Goal: Information Seeking & Learning: Learn about a topic

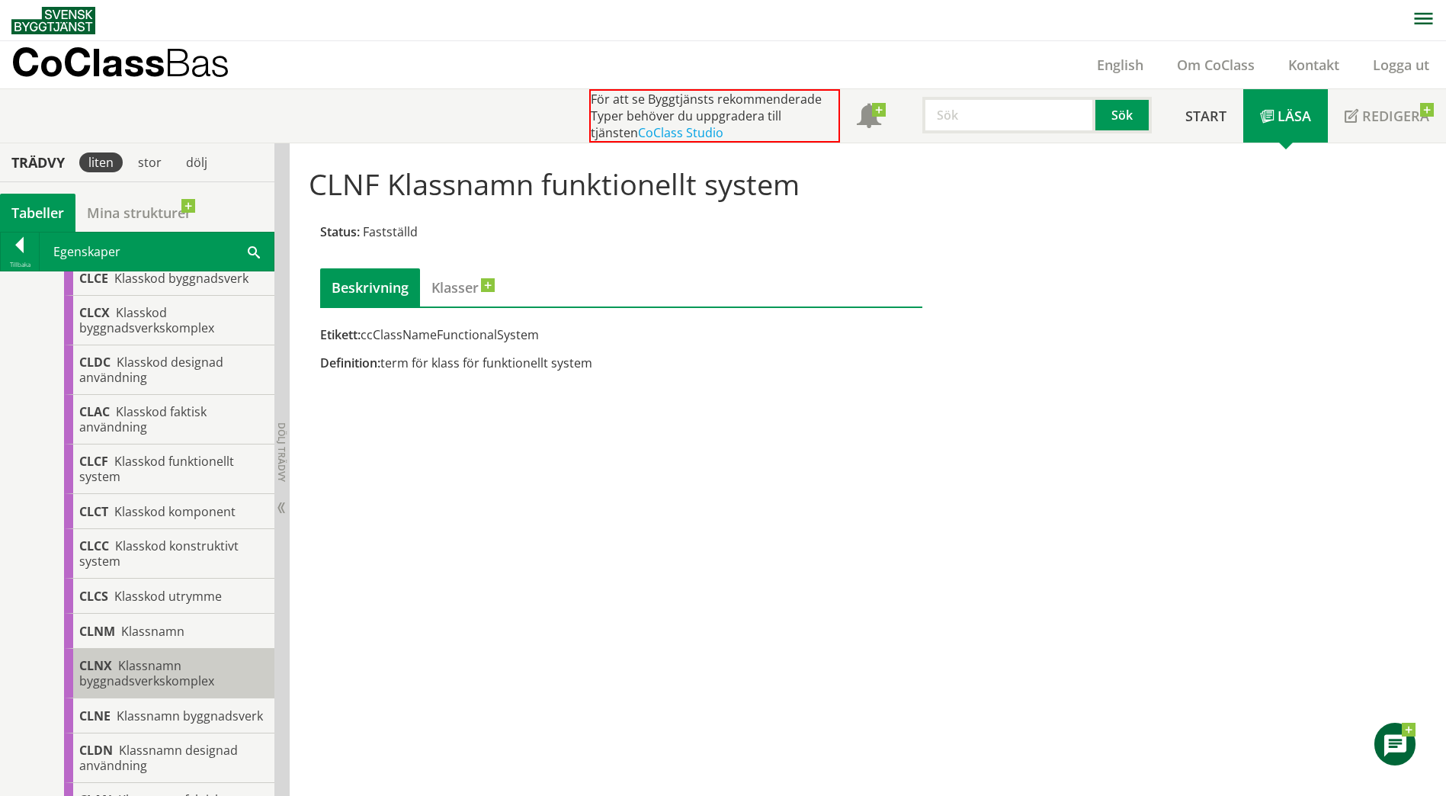
scroll to position [396, 0]
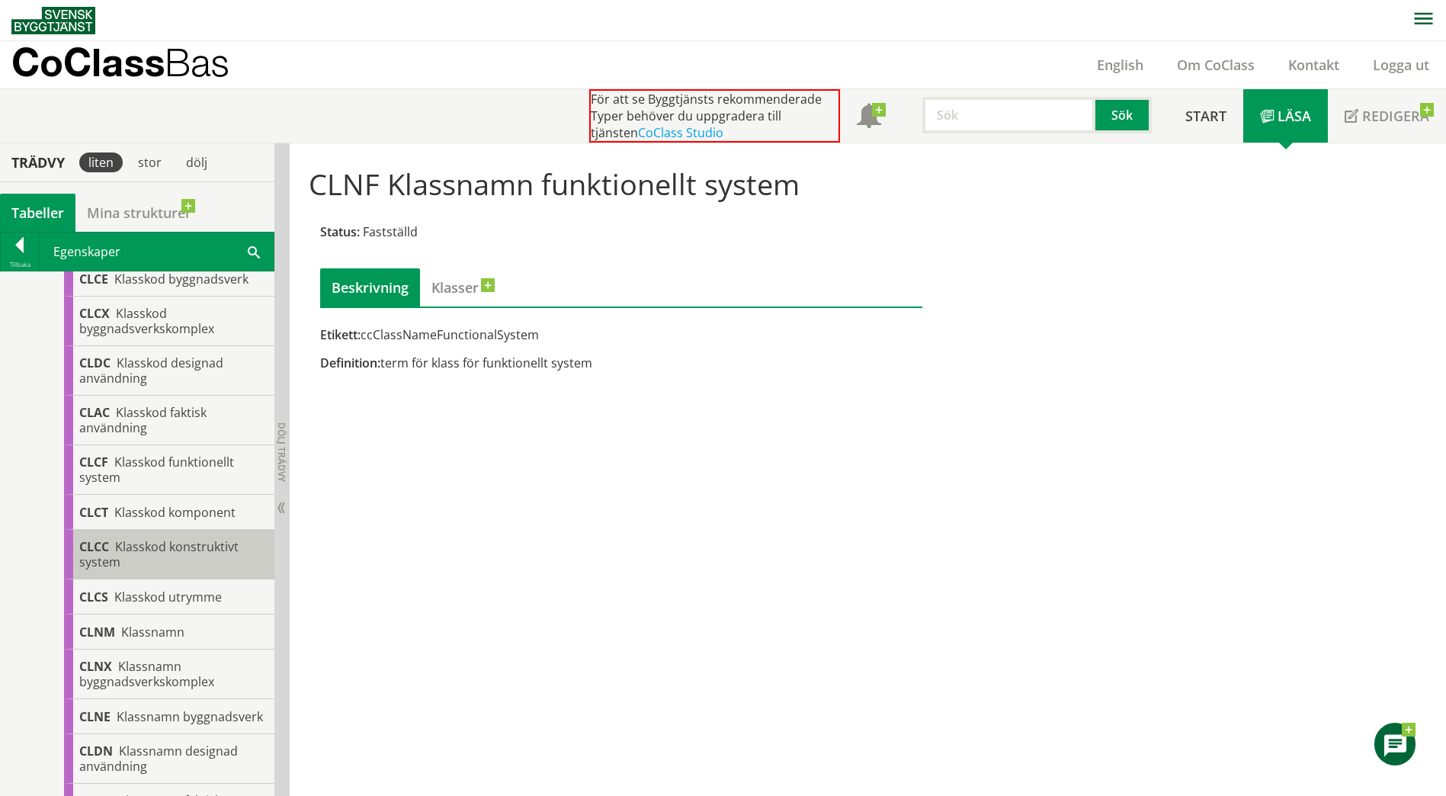
click at [213, 552] on span "Klasskod konstruktivt system" at bounding box center [158, 554] width 159 height 32
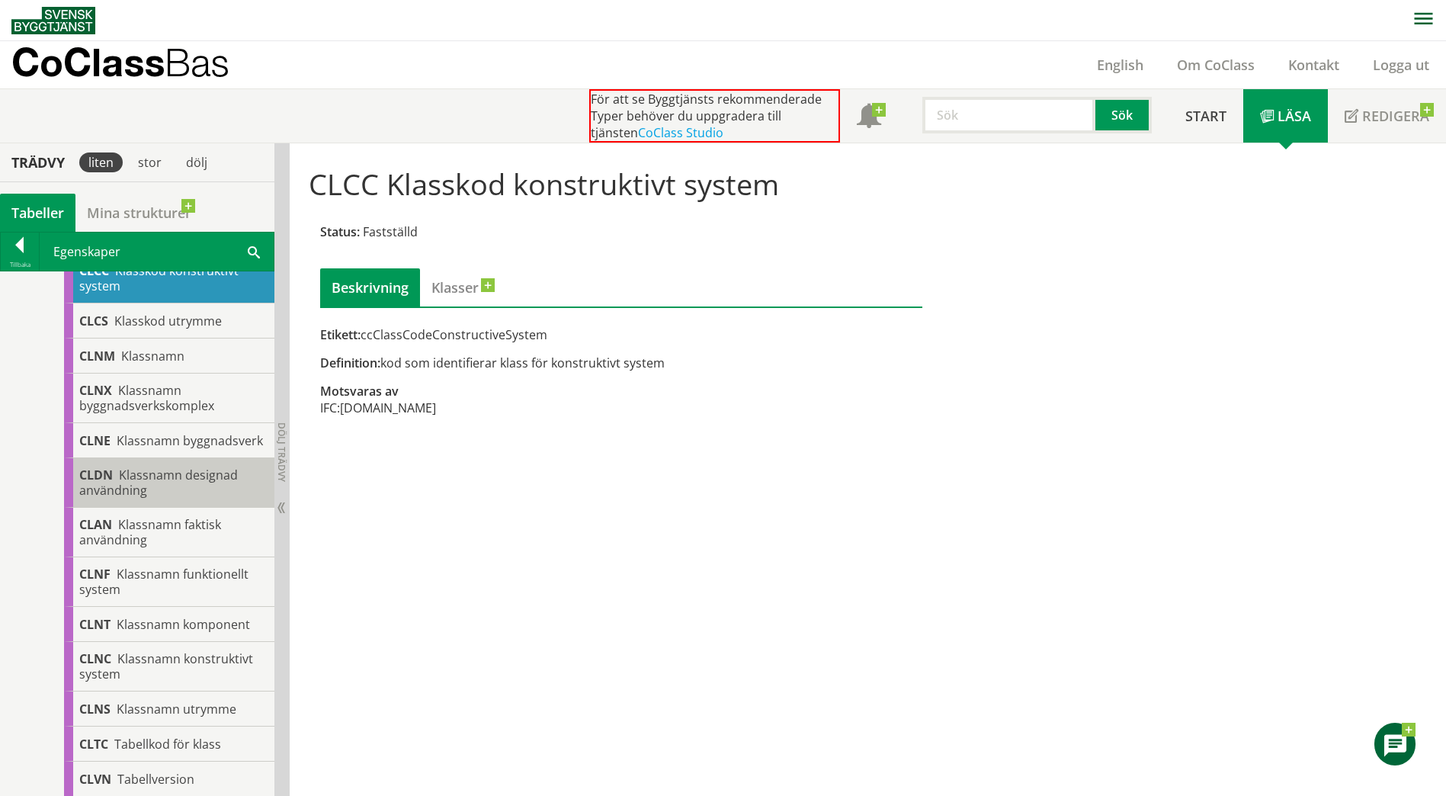
scroll to position [671, 0]
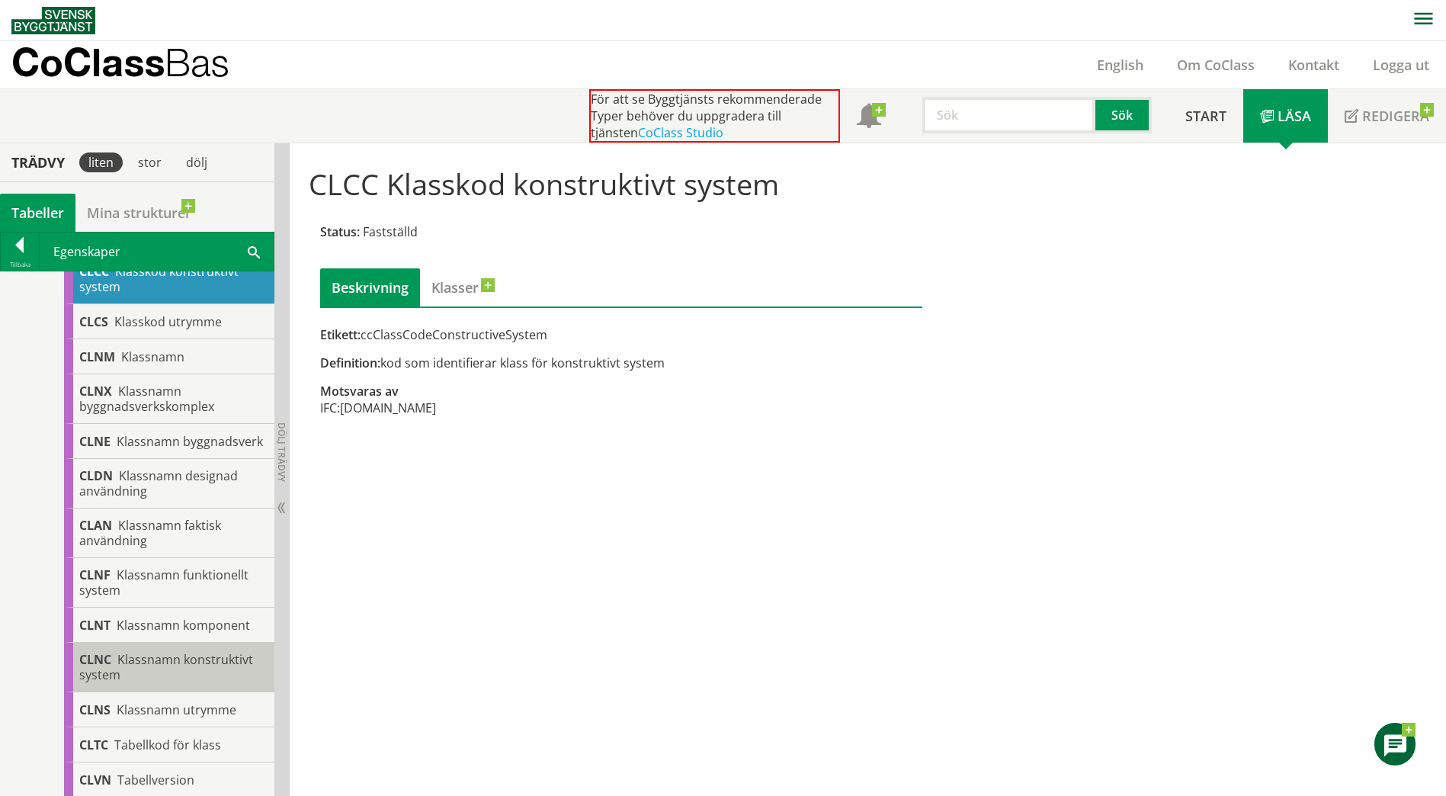
click at [157, 679] on span "Klassnamn konstruktivt system" at bounding box center [166, 667] width 174 height 32
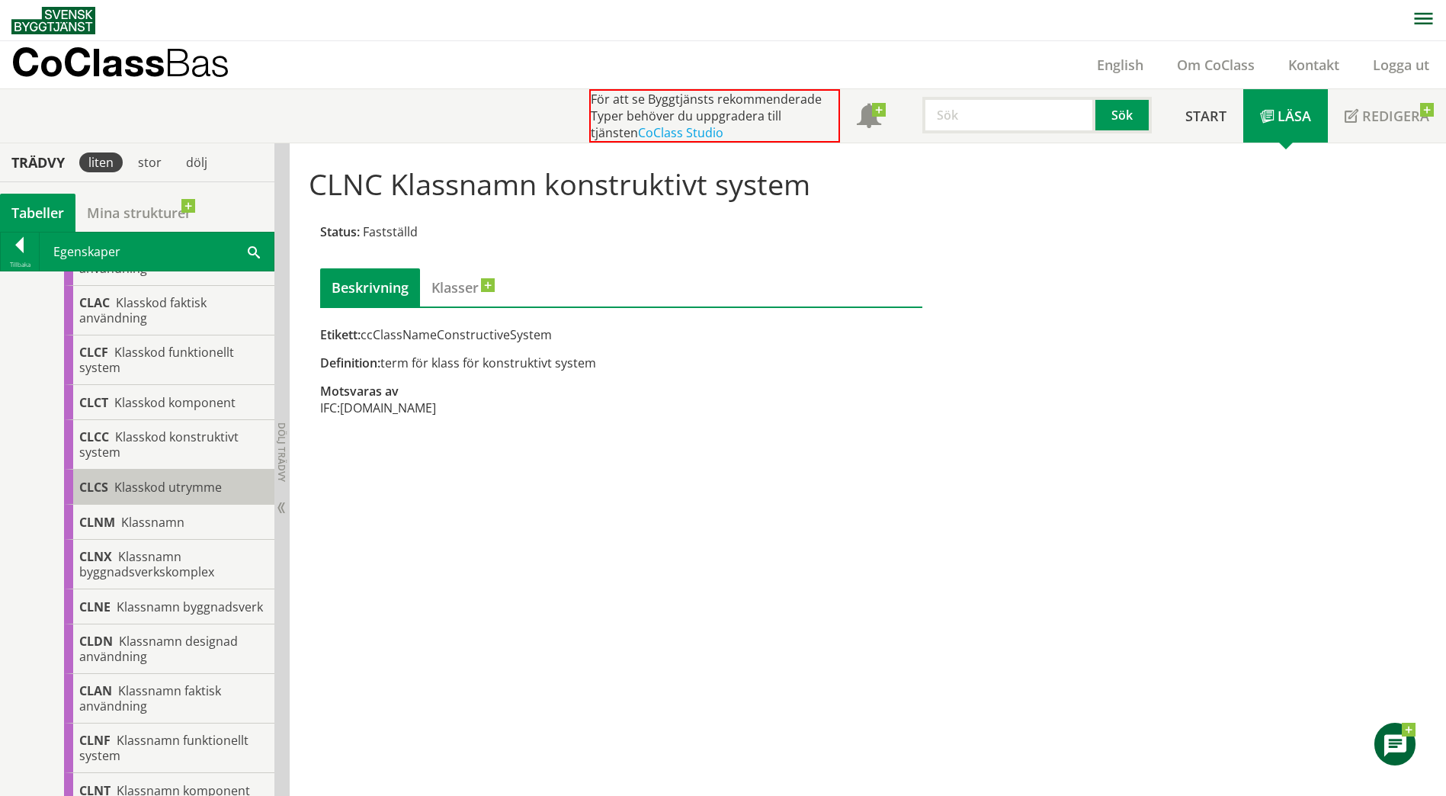
scroll to position [505, 0]
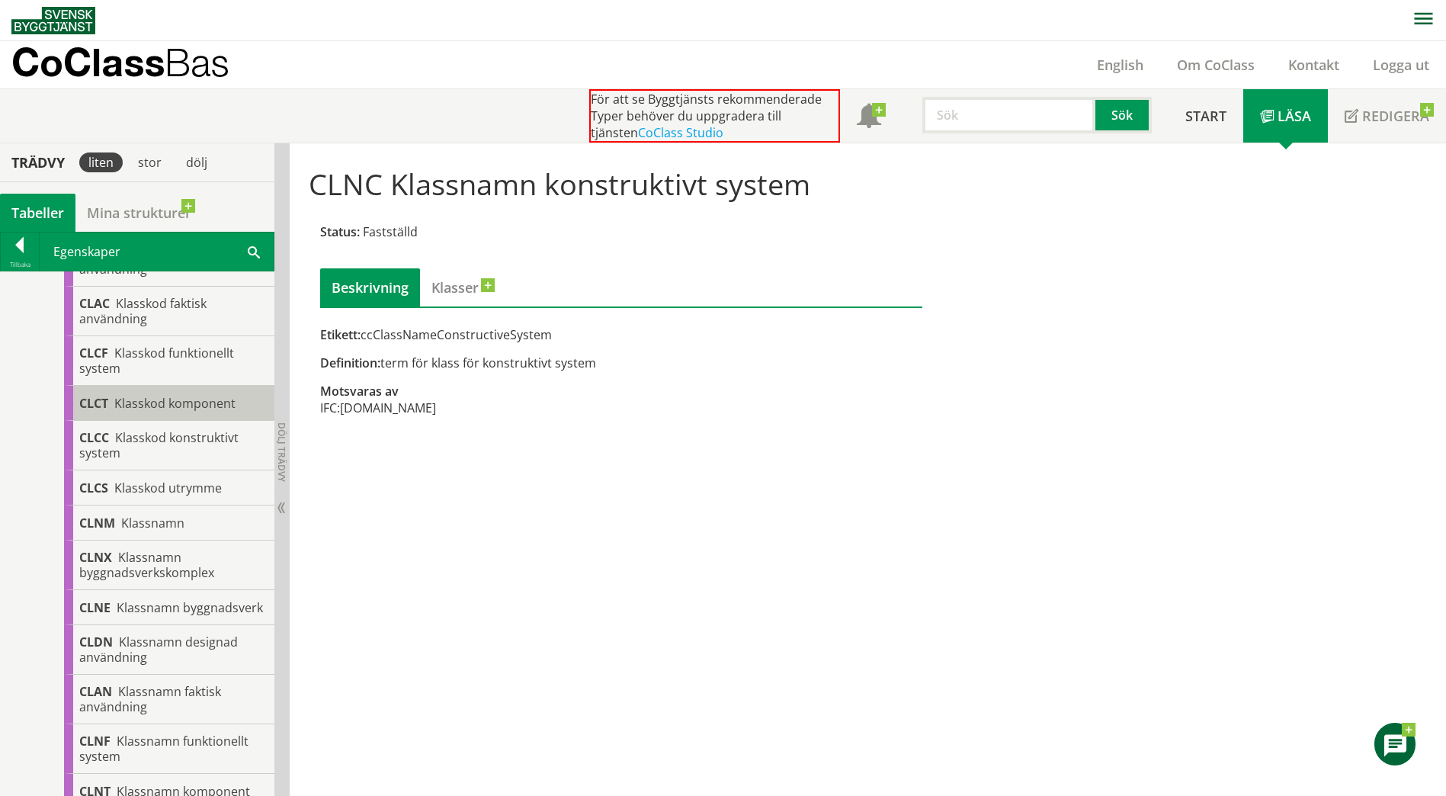
click at [152, 396] on span "Klasskod komponent" at bounding box center [174, 403] width 121 height 17
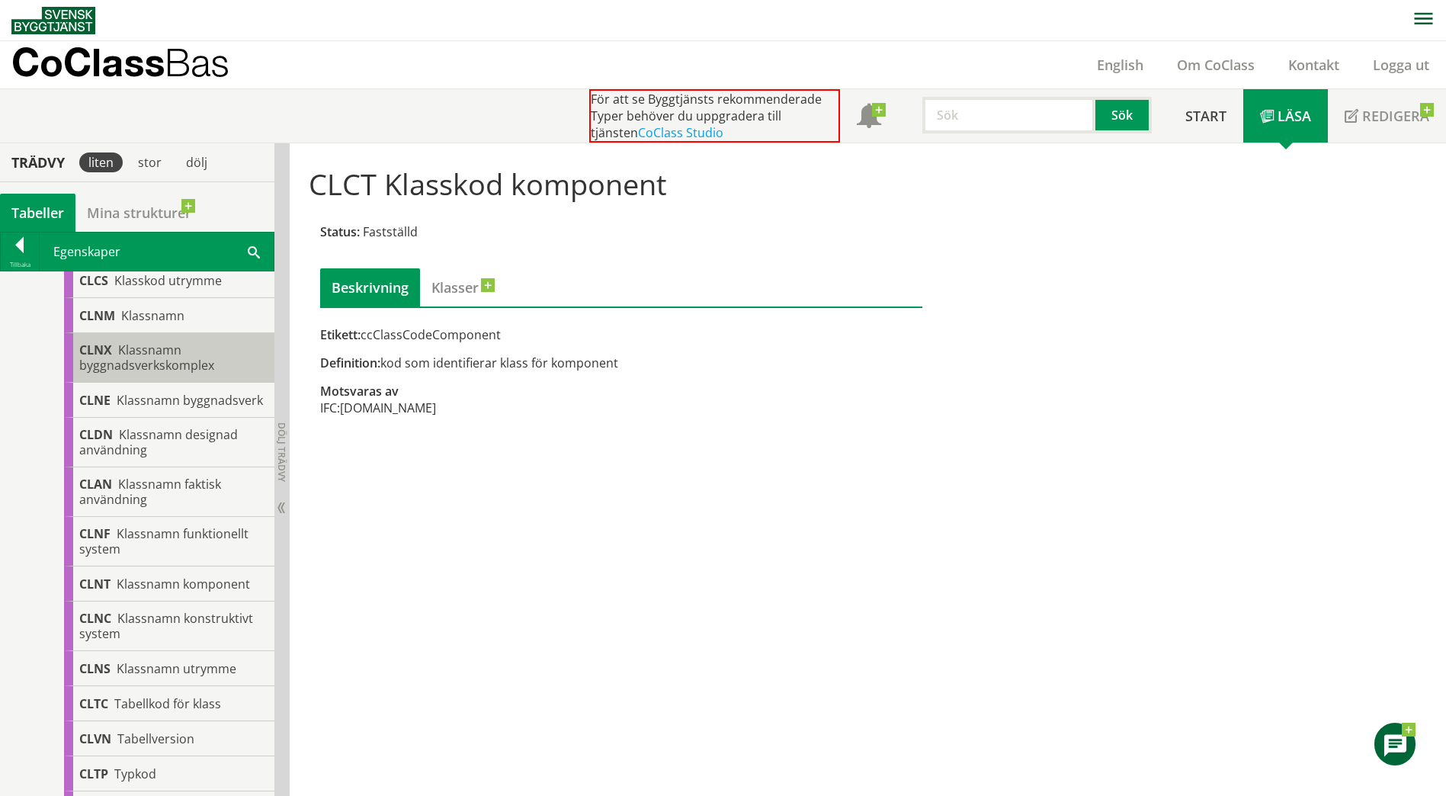
scroll to position [722, 0]
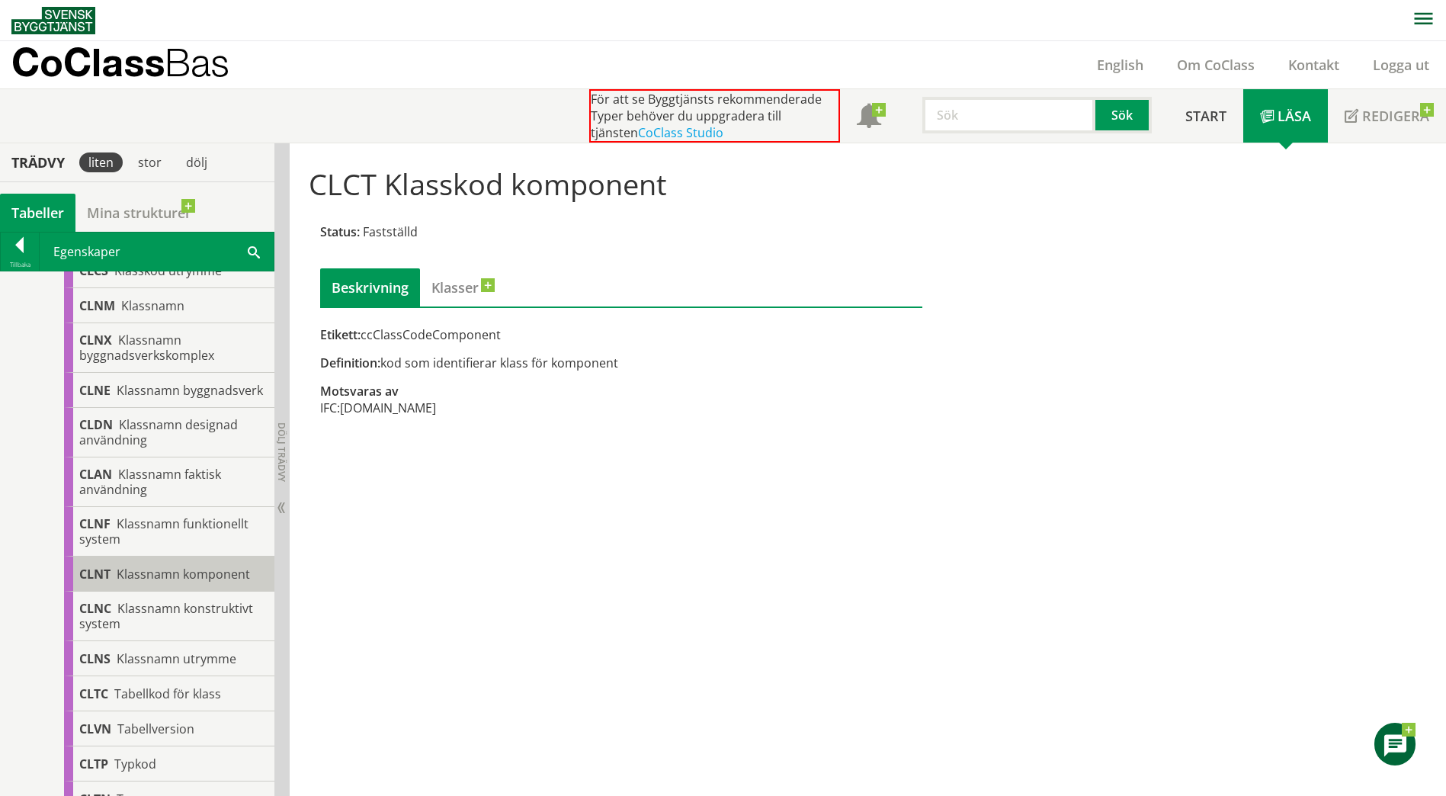
click at [185, 582] on span "Klassnamn komponent" at bounding box center [183, 573] width 133 height 17
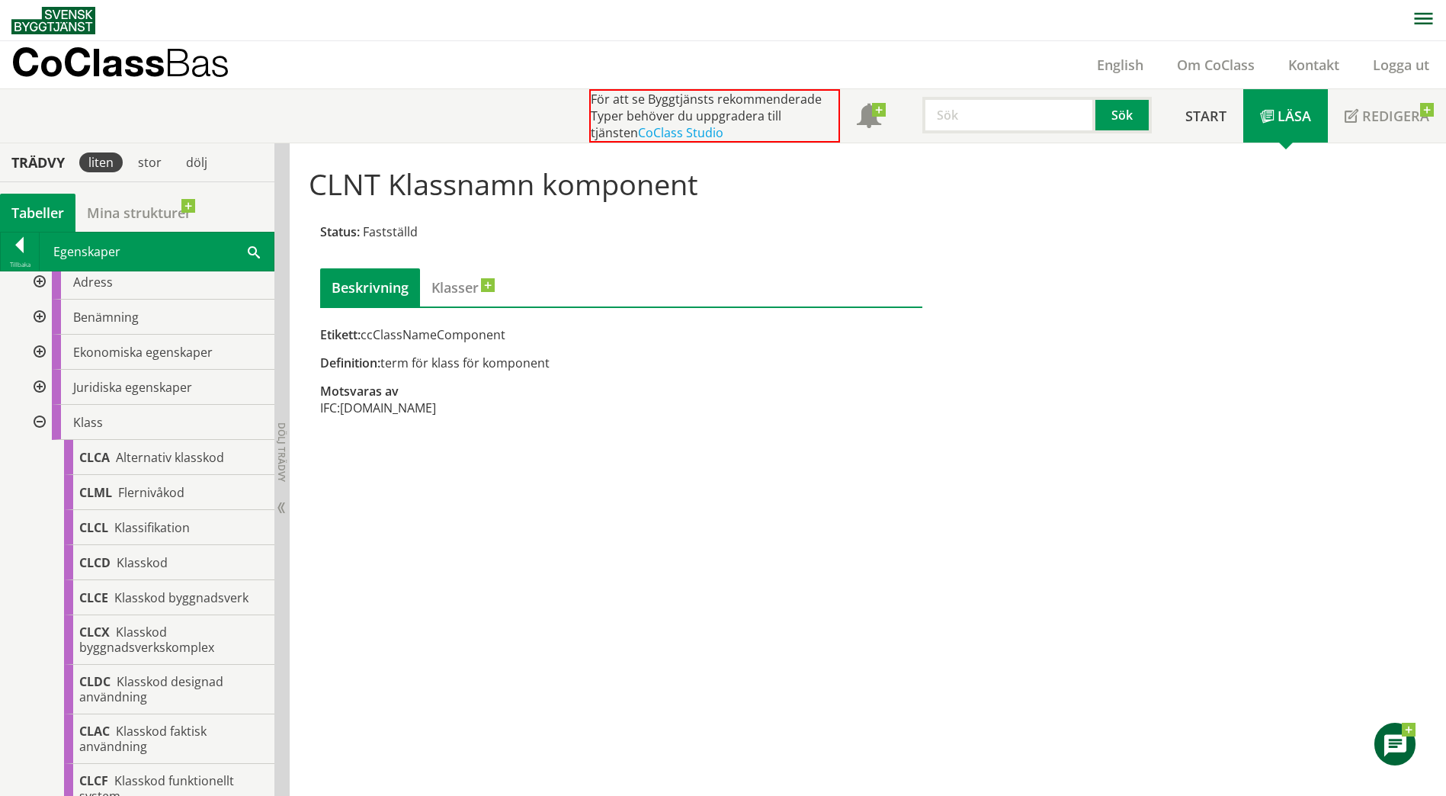
scroll to position [73, 0]
click at [41, 432] on div at bounding box center [37, 426] width 27 height 35
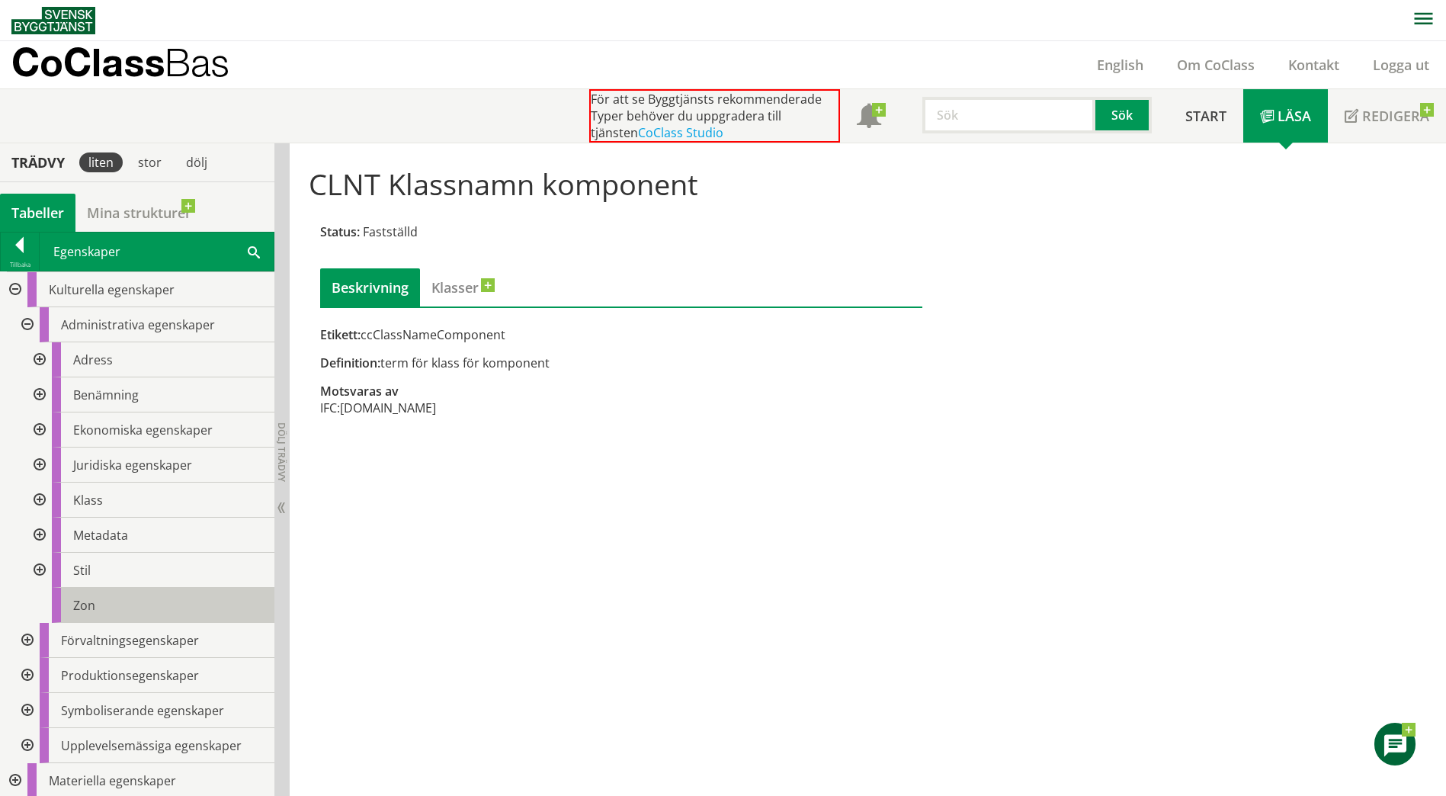
scroll to position [2, 0]
click at [24, 317] on div at bounding box center [25, 322] width 27 height 35
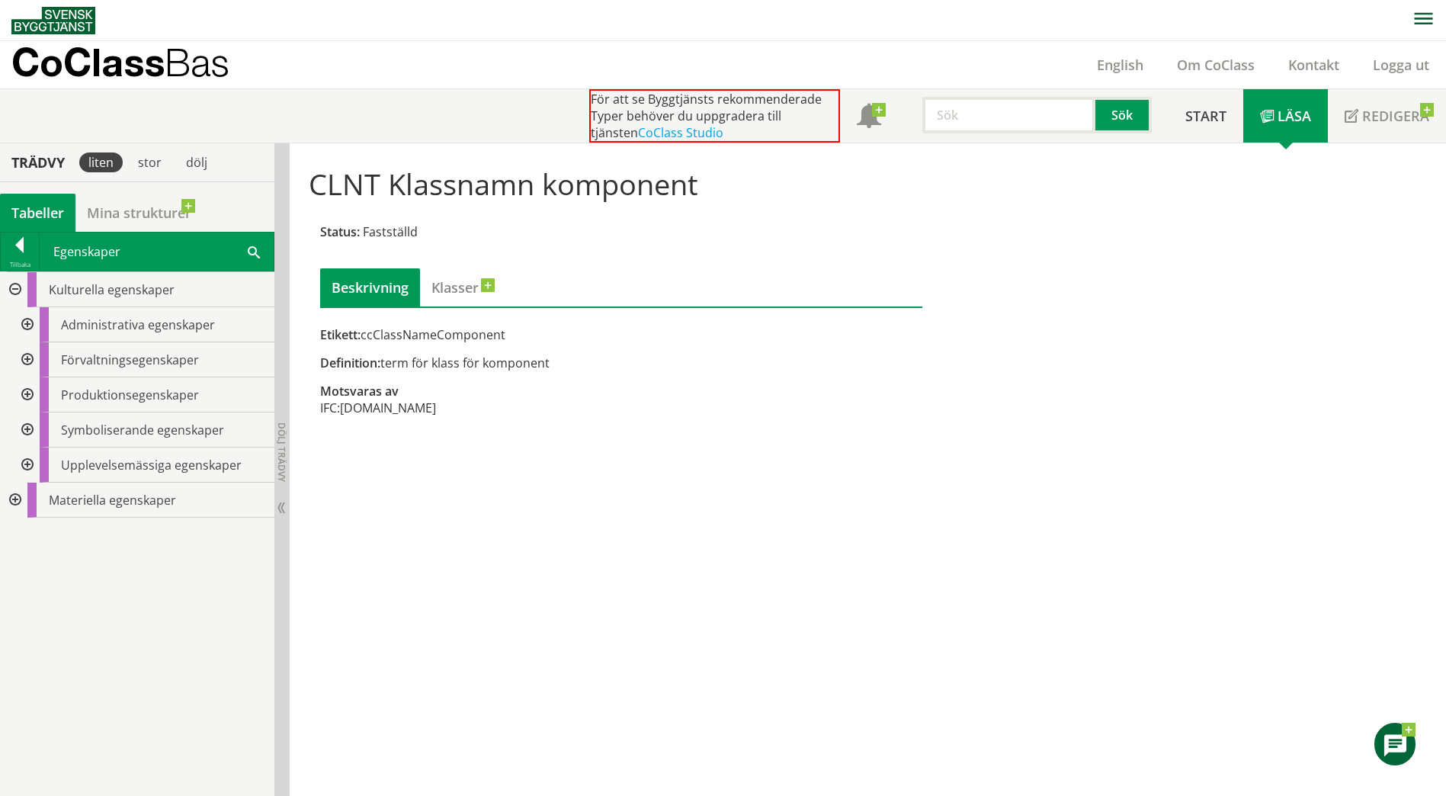
click at [24, 293] on div at bounding box center [13, 289] width 27 height 35
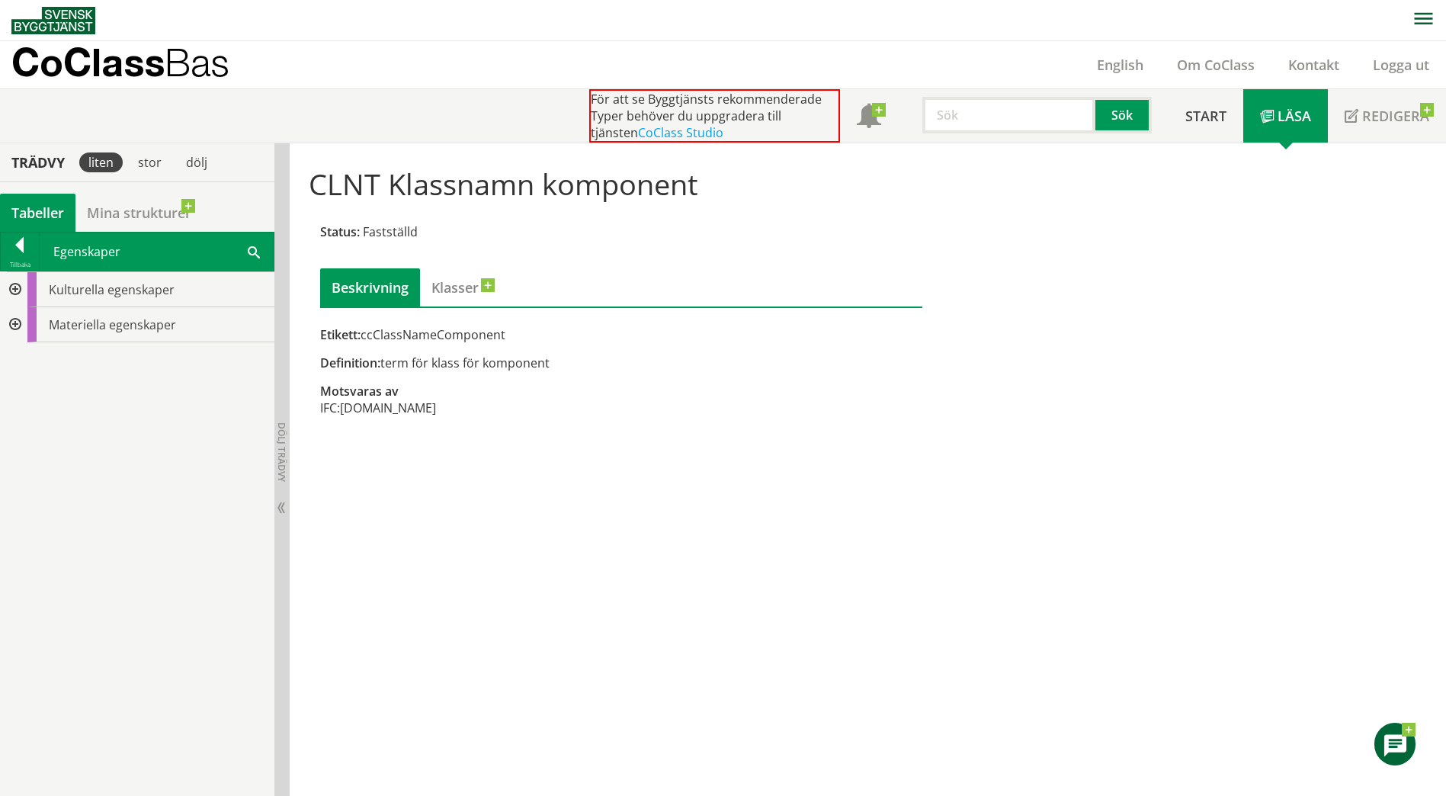
click at [15, 316] on div at bounding box center [13, 324] width 27 height 35
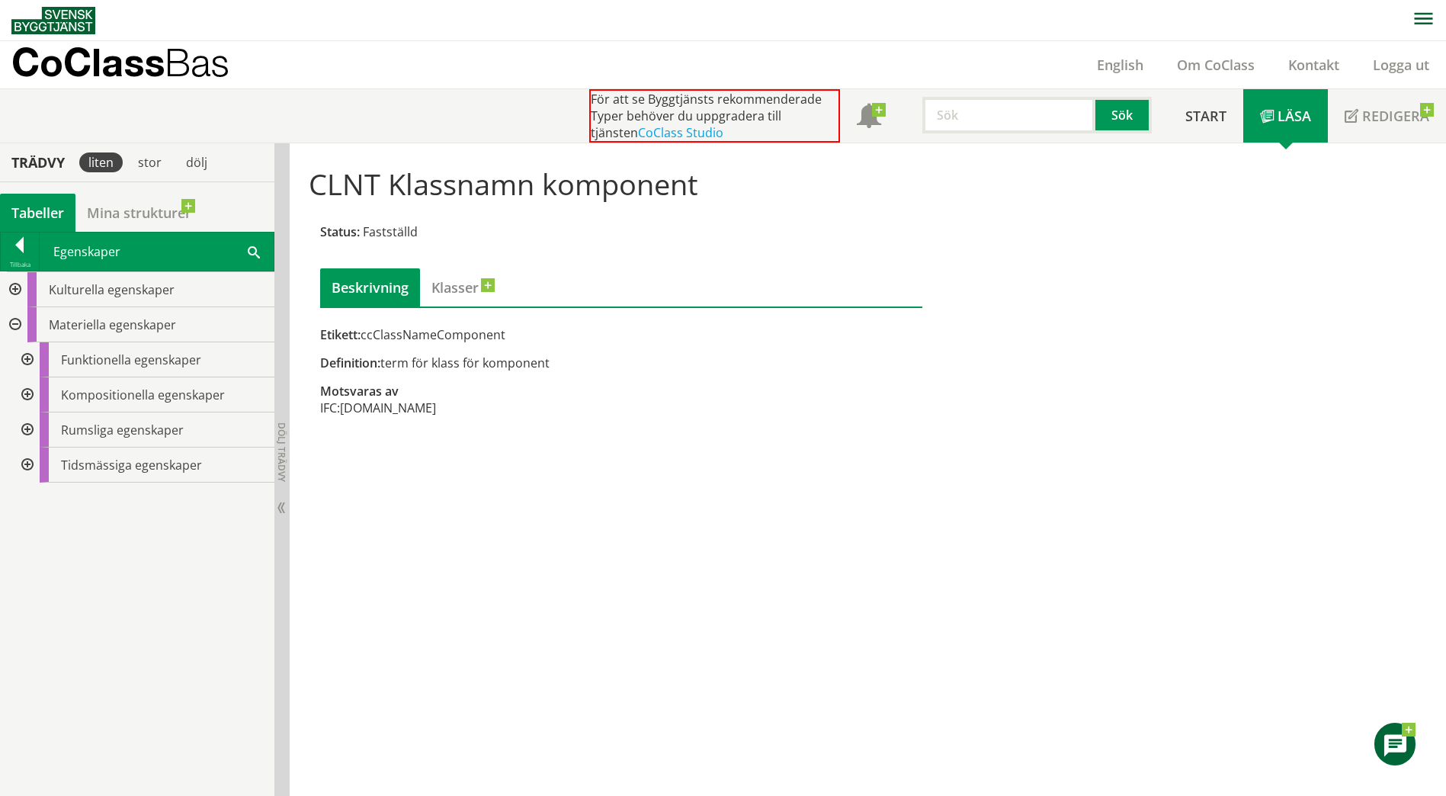
click at [31, 429] on div at bounding box center [25, 429] width 27 height 35
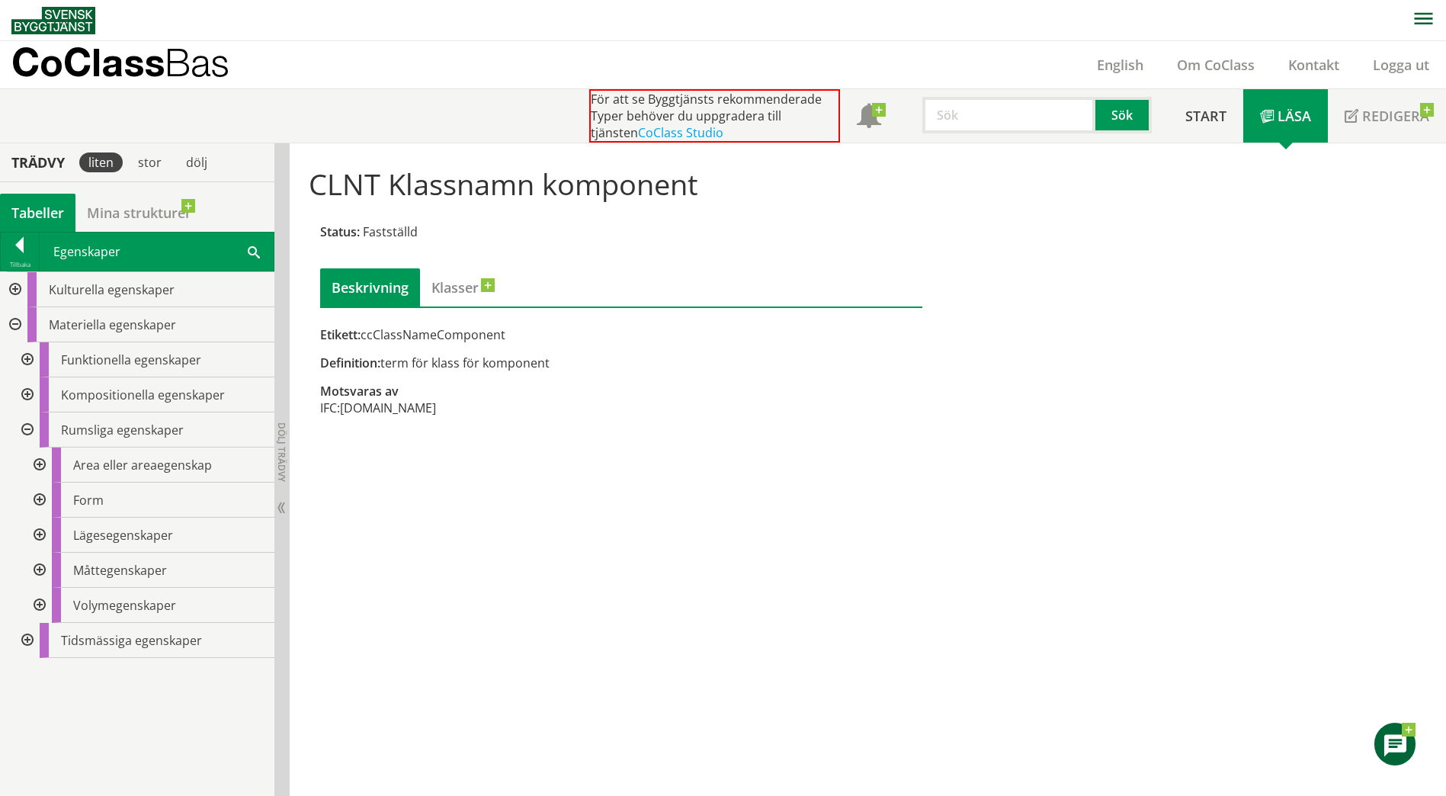
click at [45, 560] on div at bounding box center [37, 569] width 27 height 35
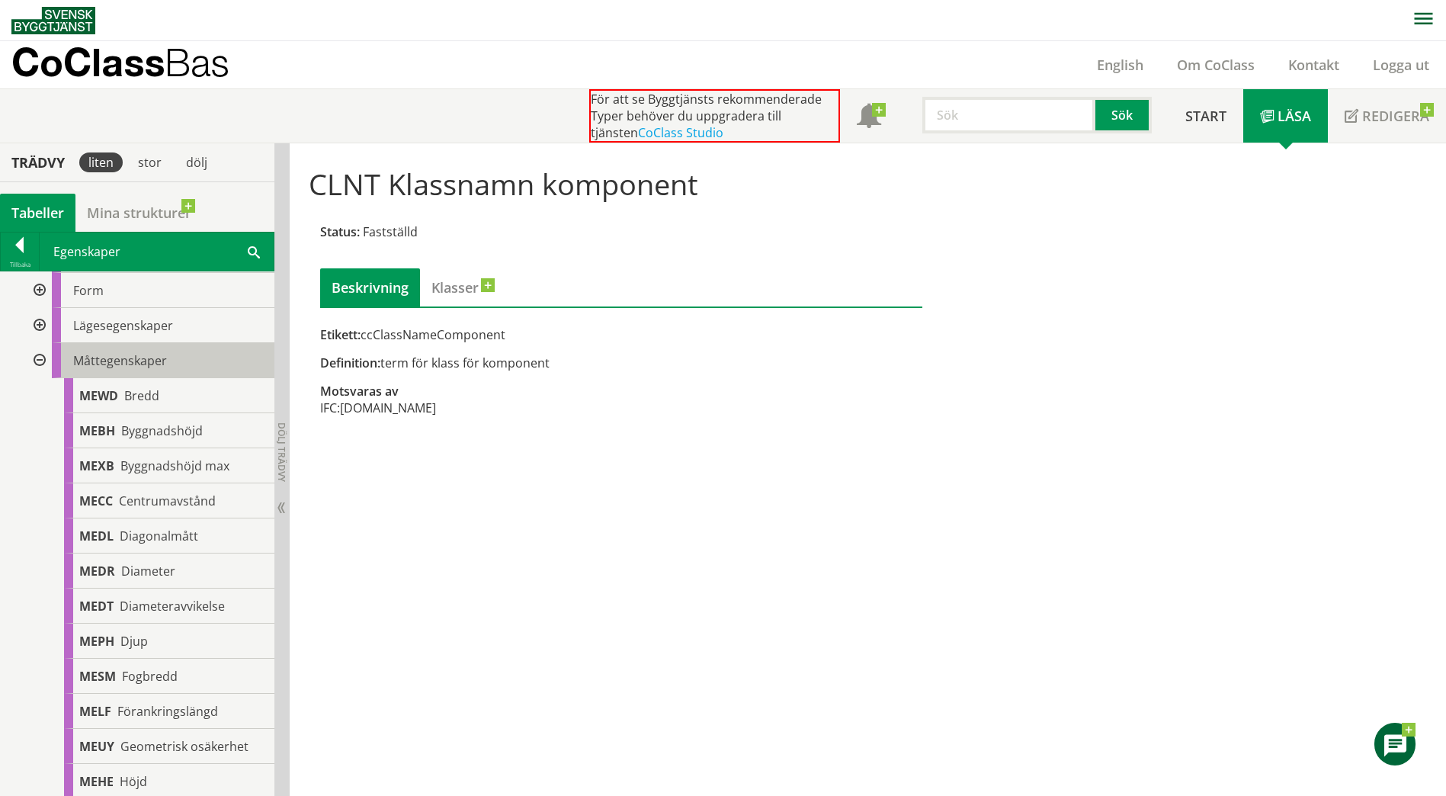
scroll to position [210, 0]
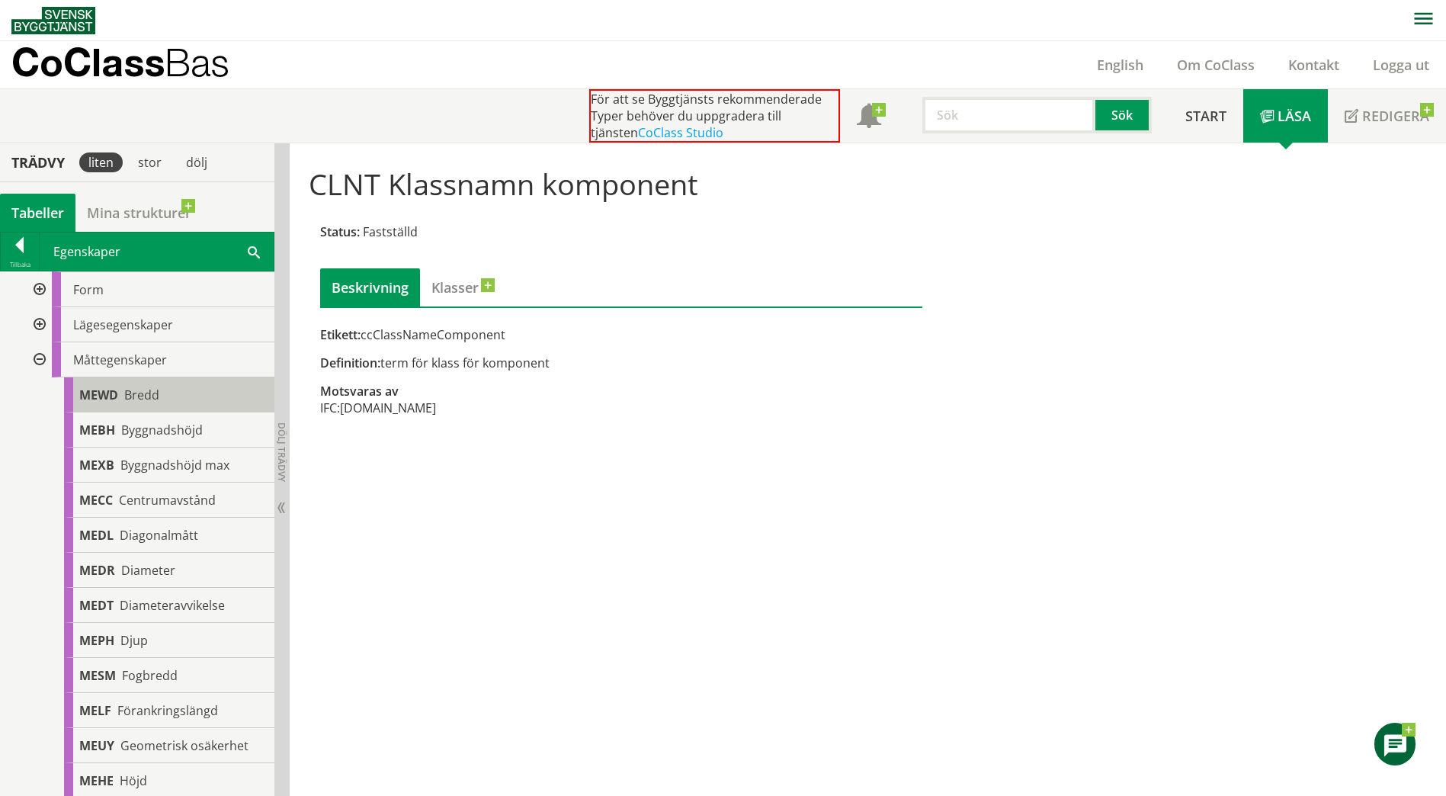
click at [170, 392] on div "MEWD Bredd" at bounding box center [169, 394] width 210 height 35
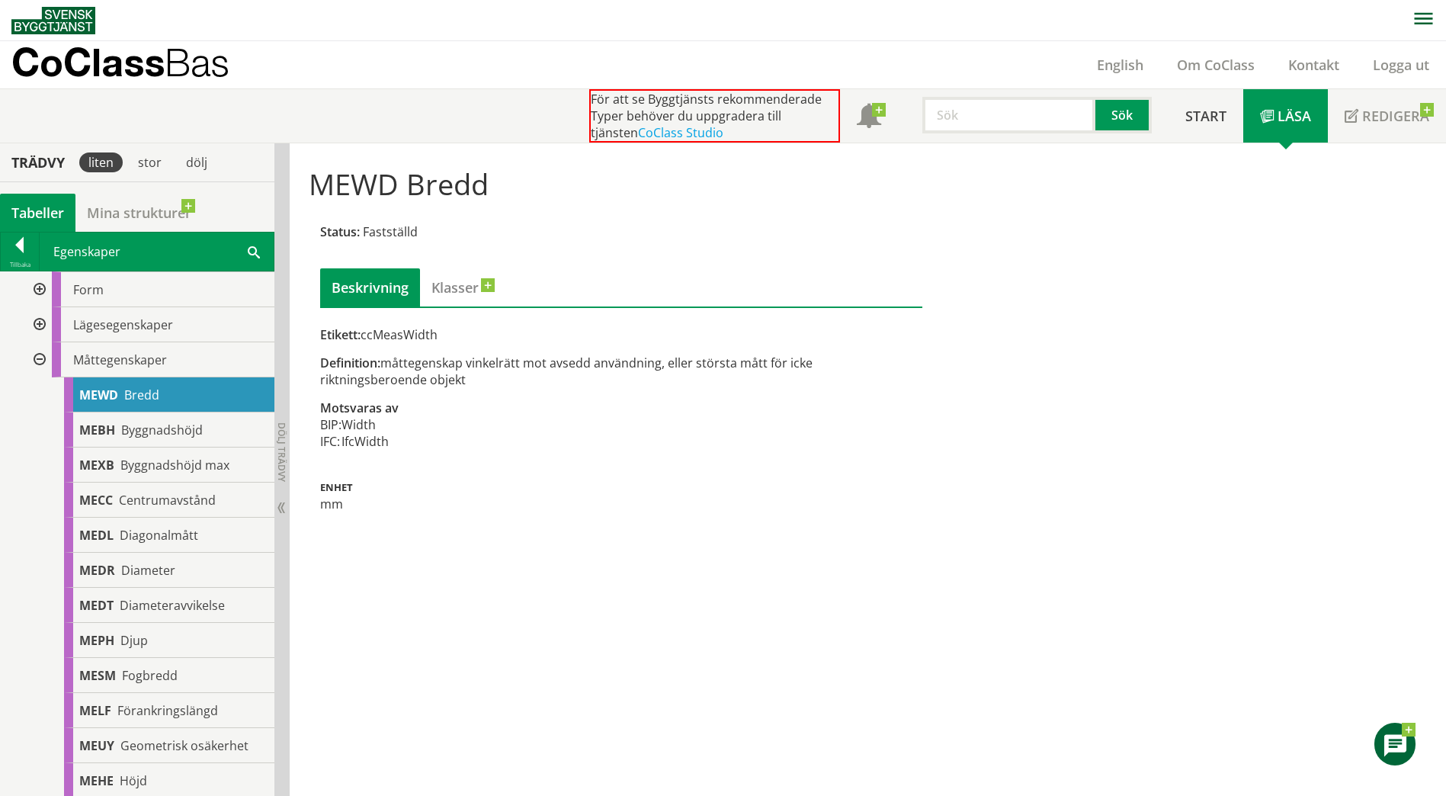
drag, startPoint x: 441, startPoint y: 335, endPoint x: 405, endPoint y: 340, distance: 36.9
click at [405, 340] on div "Etikett: ccMeasWidth" at bounding box center [621, 334] width 602 height 17
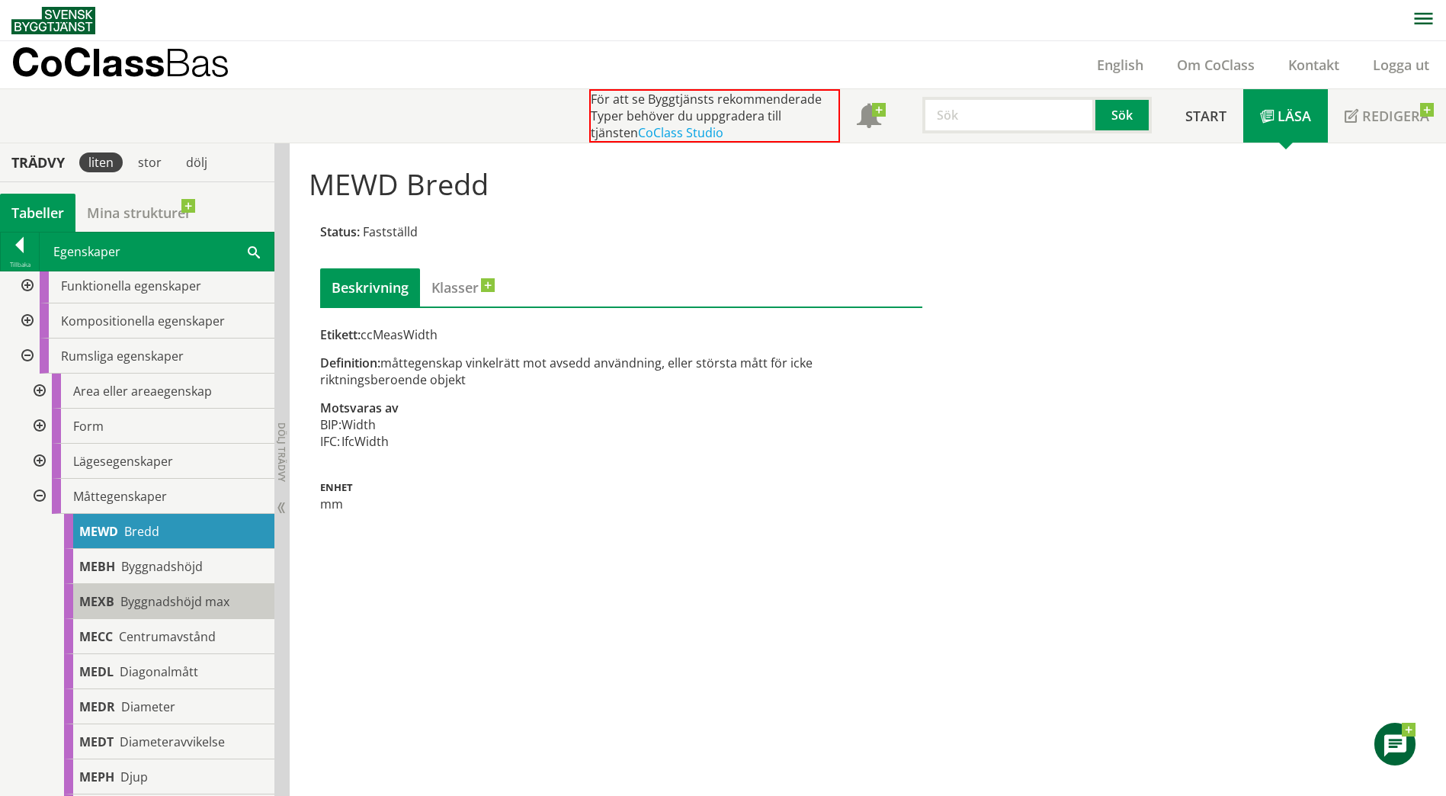
scroll to position [73, 0]
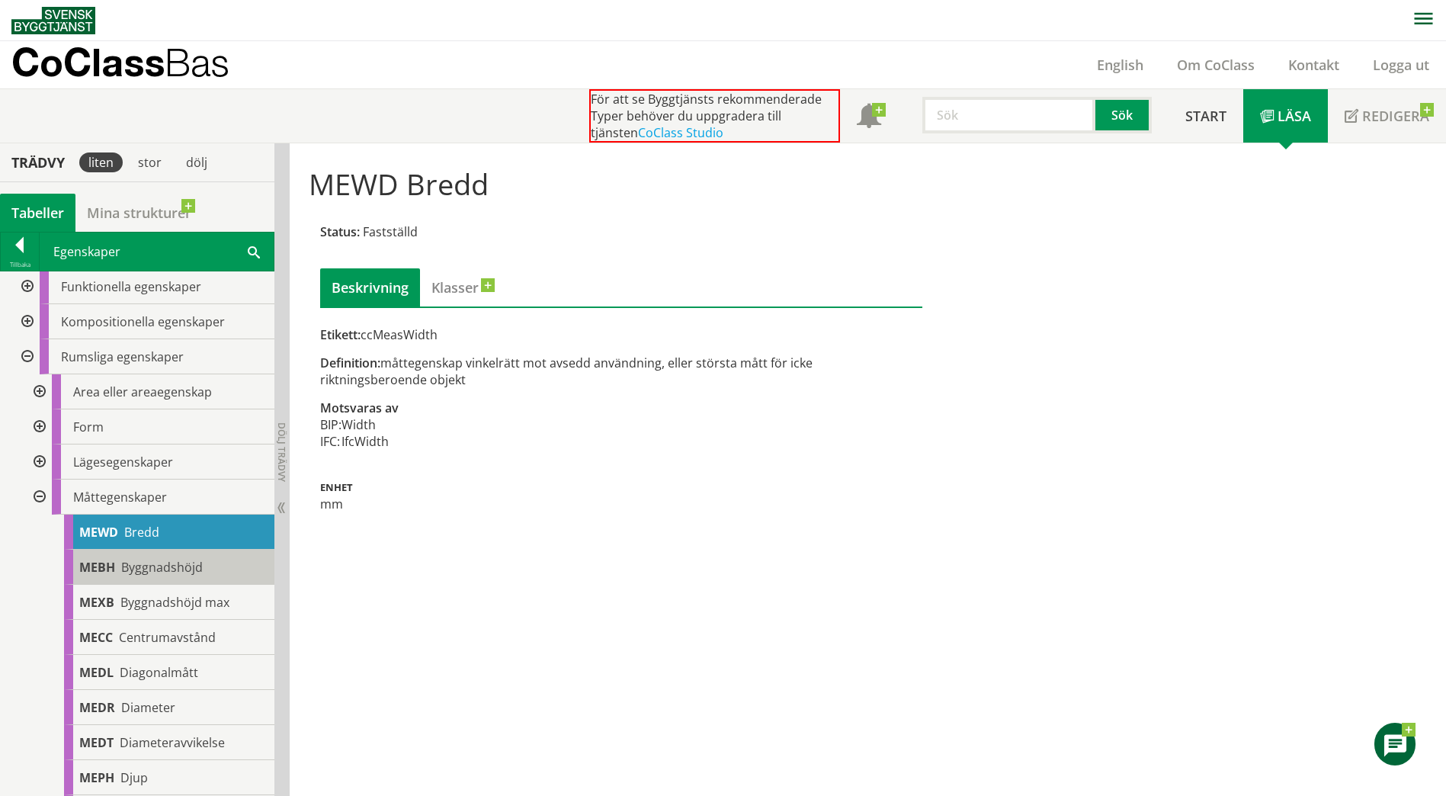
click at [172, 575] on span "Byggnadshöjd" at bounding box center [162, 567] width 82 height 17
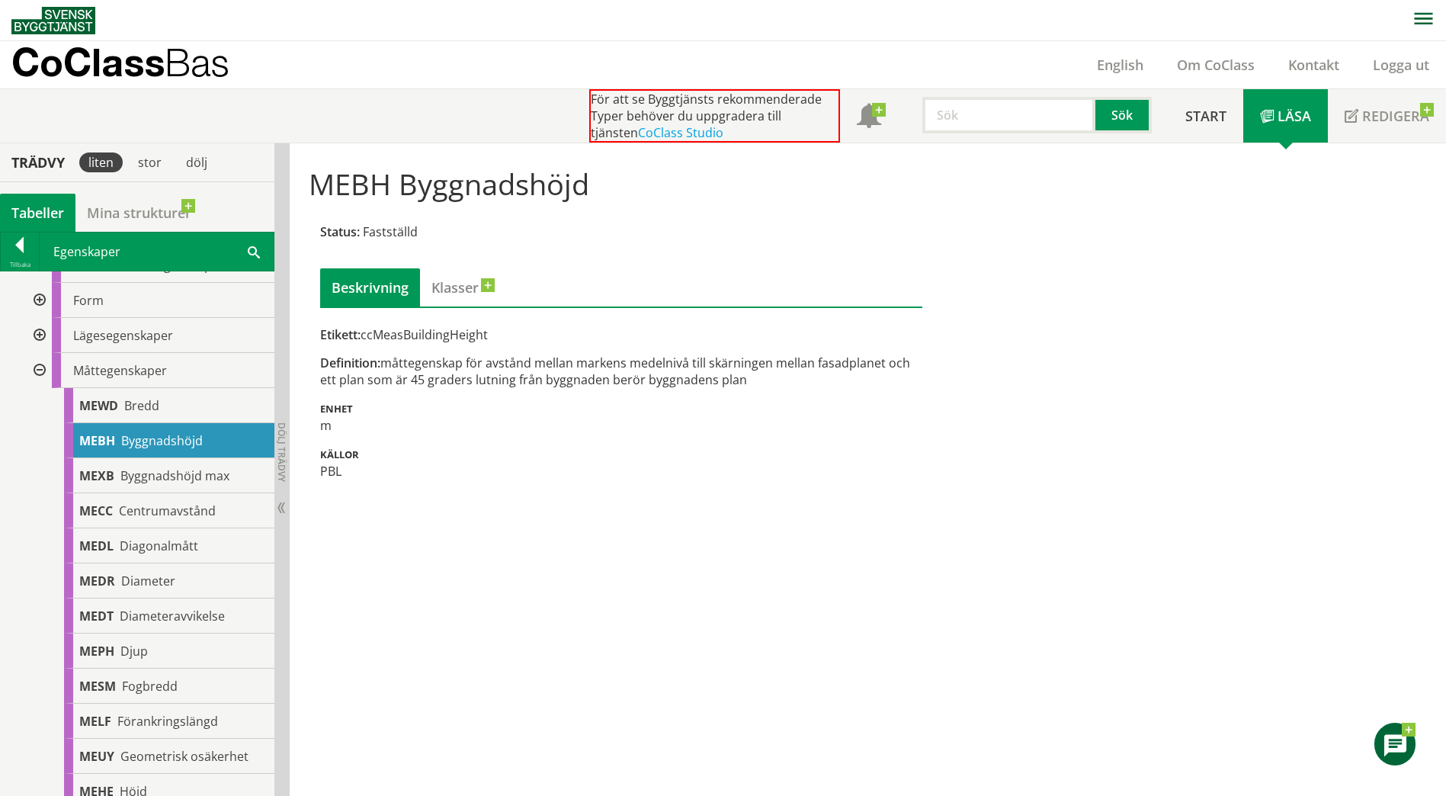
scroll to position [199, 0]
click at [172, 575] on span "Diameter" at bounding box center [148, 581] width 54 height 17
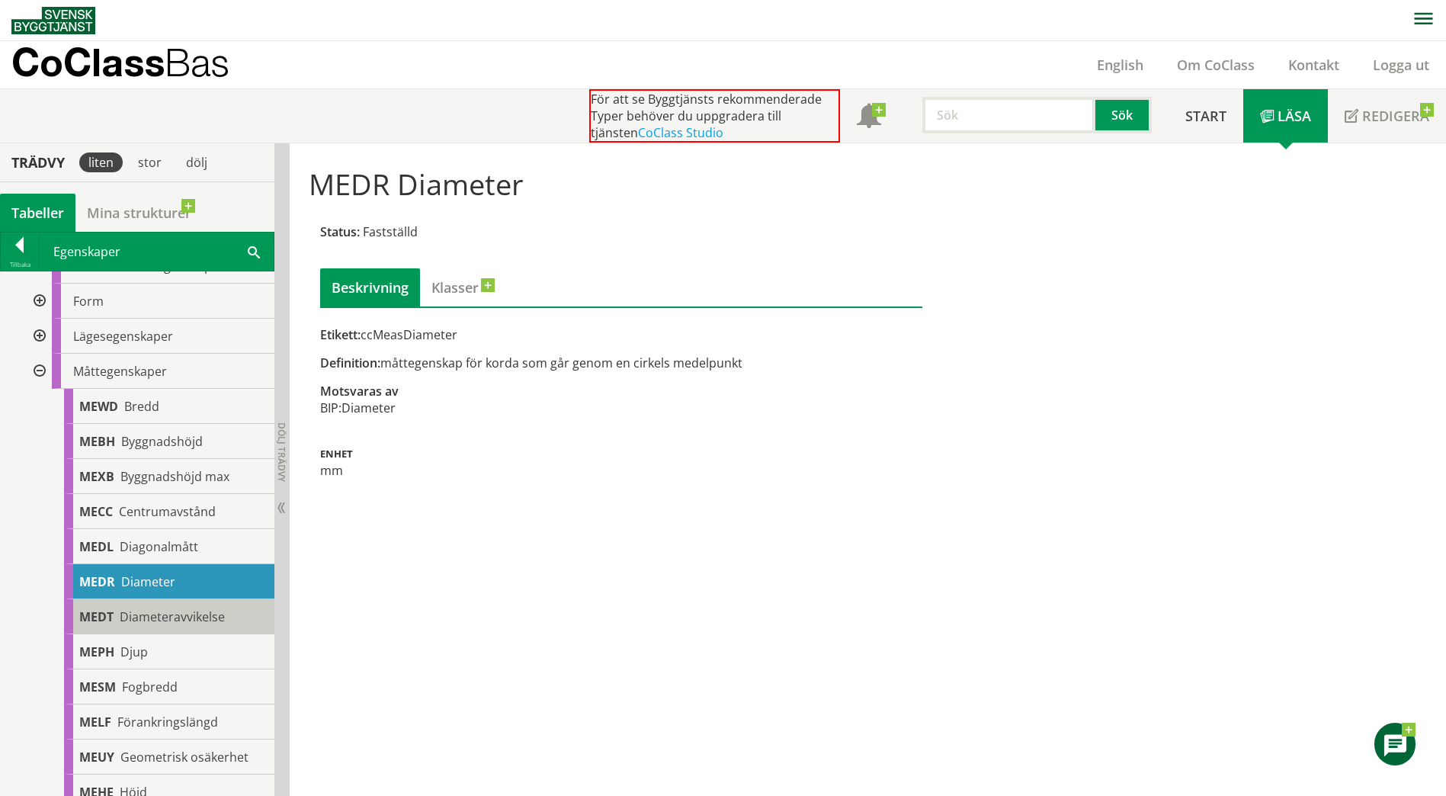
click at [205, 606] on div "MEDT Diameteravvikelse" at bounding box center [169, 616] width 210 height 35
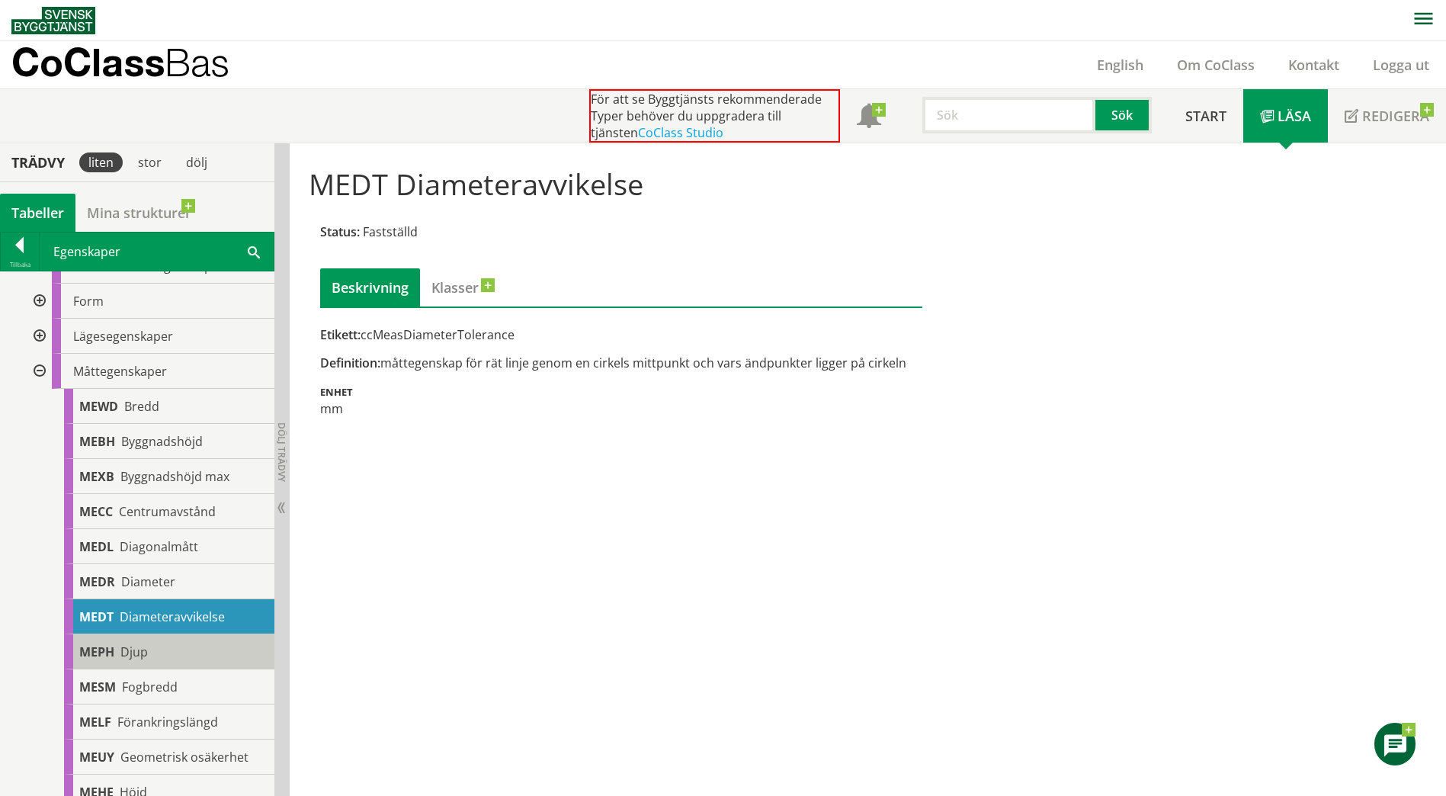
click at [181, 660] on div "MEPH Djup" at bounding box center [169, 651] width 210 height 35
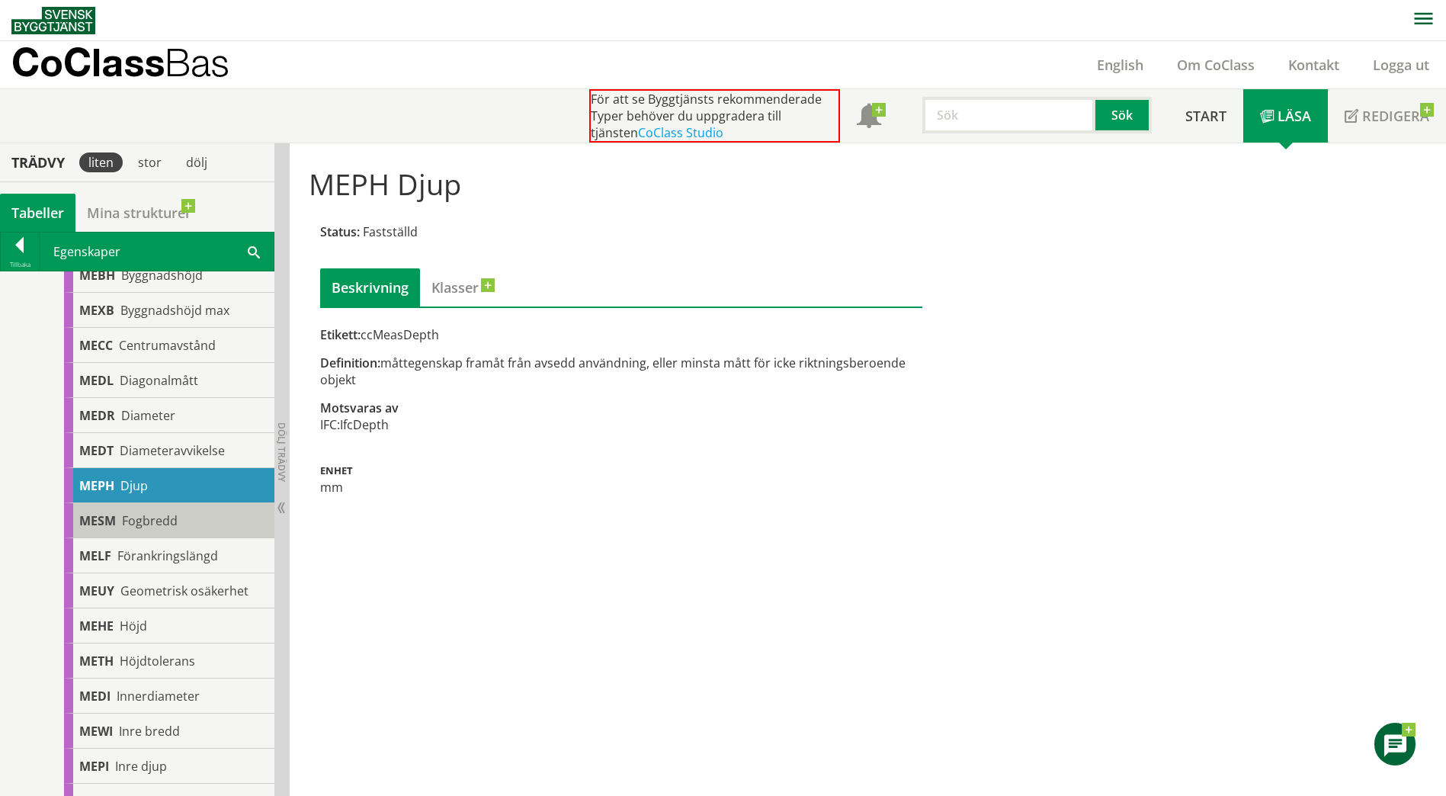
scroll to position [367, 0]
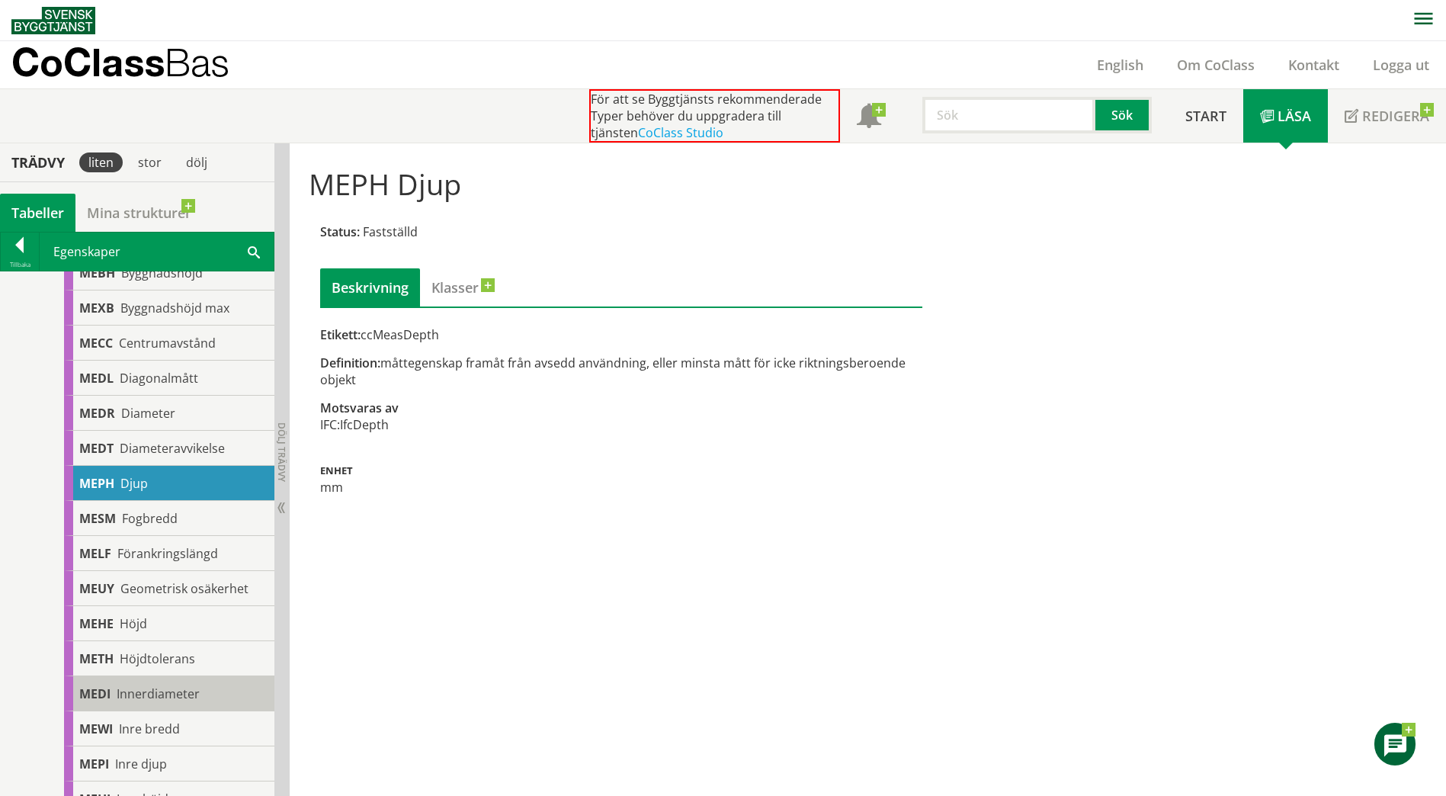
click at [151, 688] on span "Innerdiameter" at bounding box center [158, 693] width 83 height 17
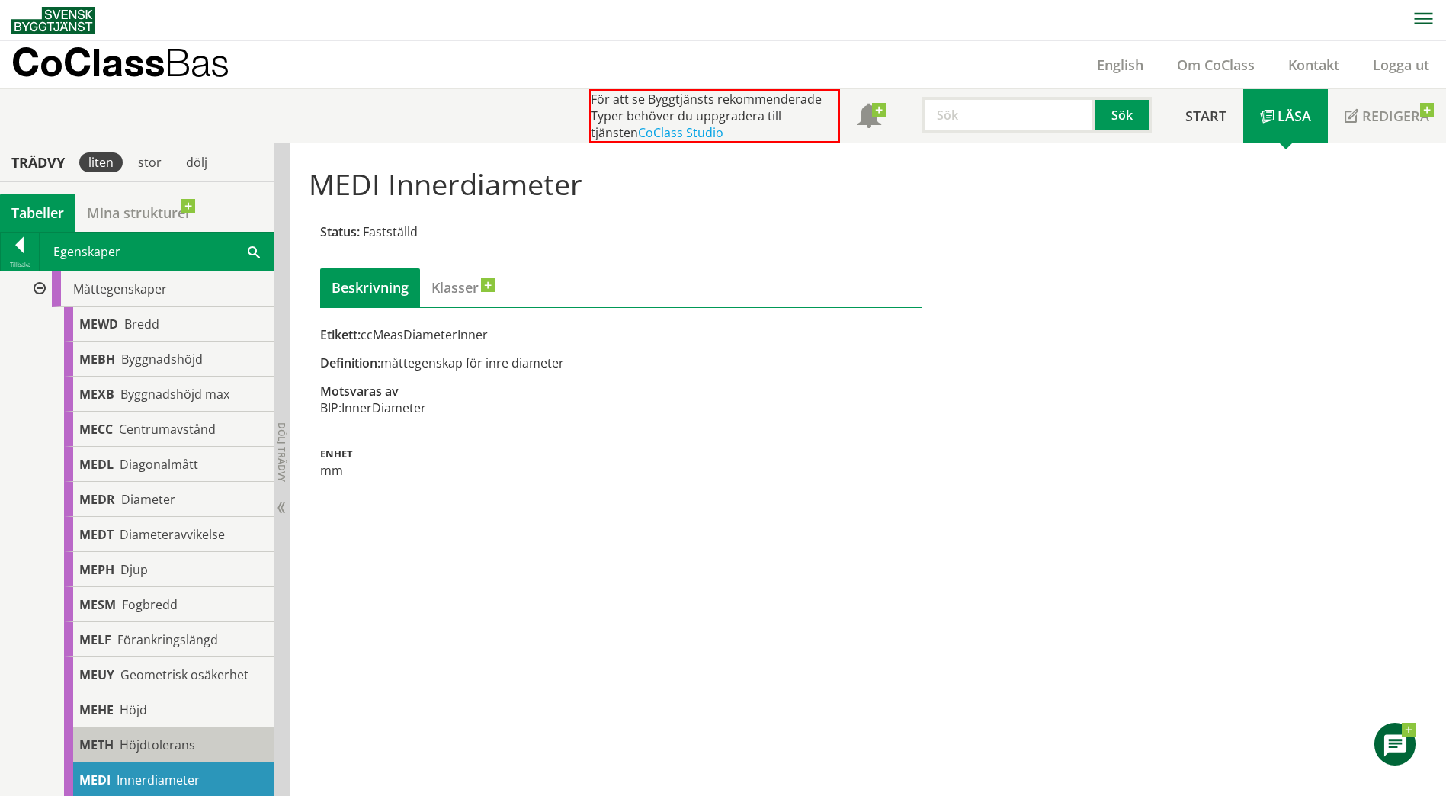
scroll to position [267, 0]
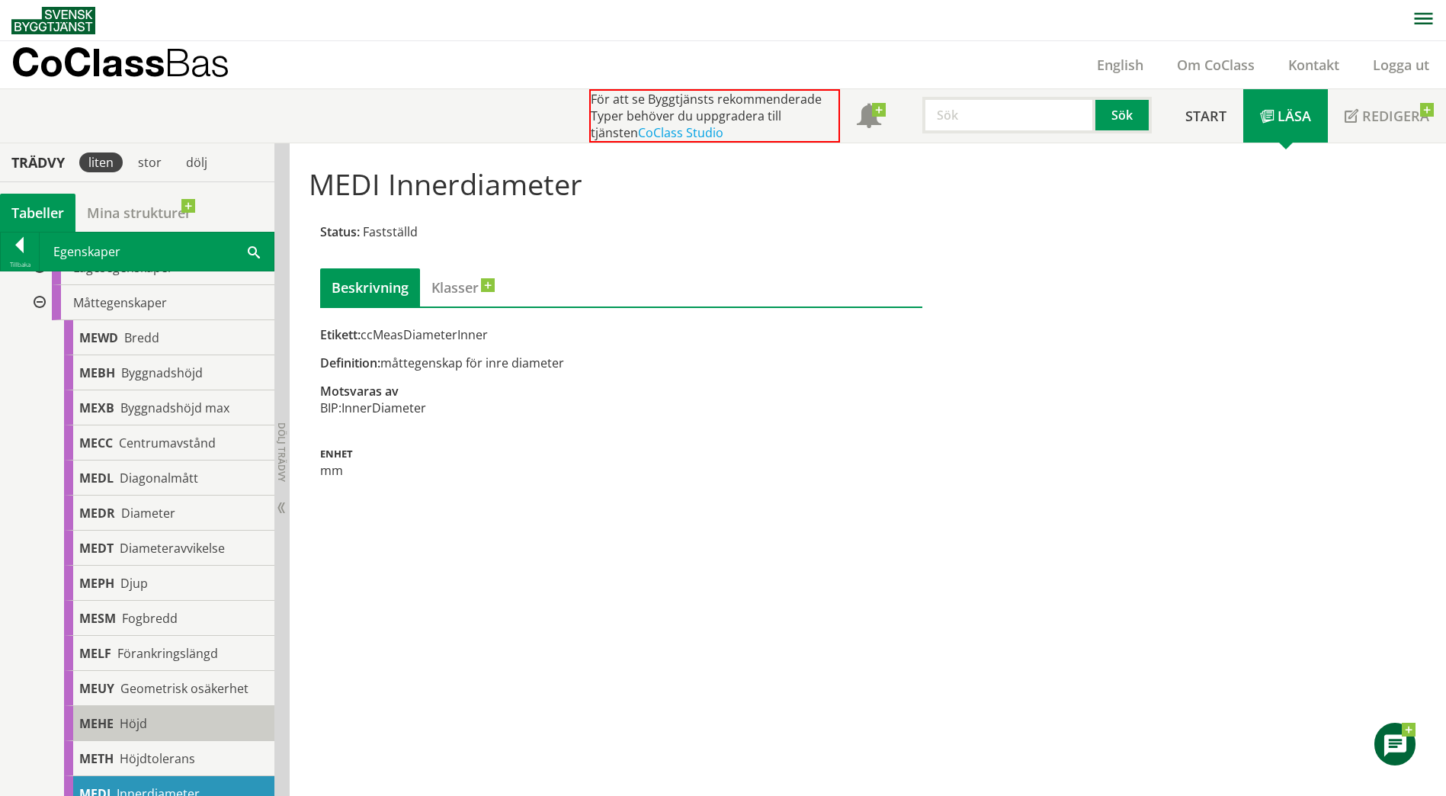
click at [143, 735] on div "[PERSON_NAME]" at bounding box center [169, 723] width 210 height 35
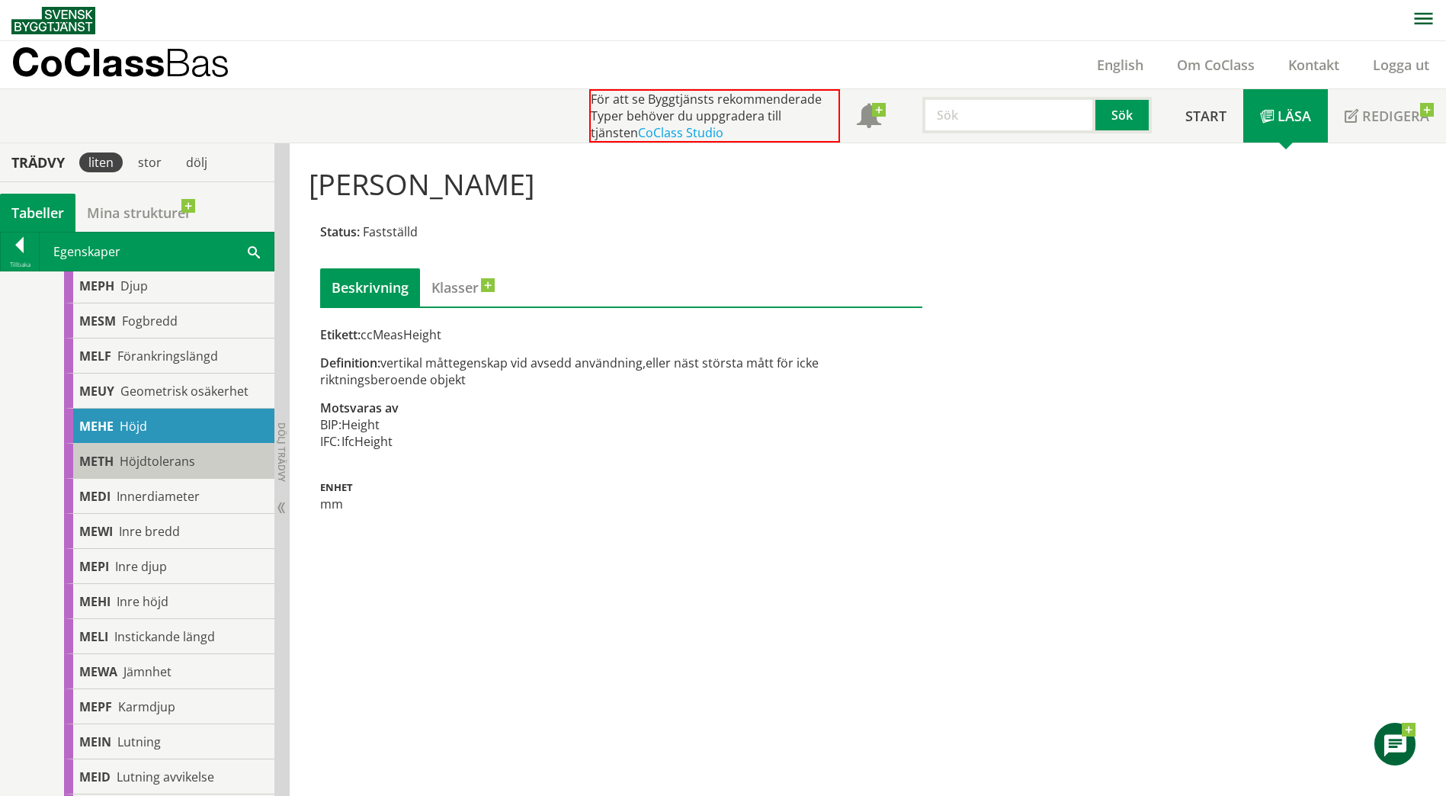
scroll to position [566, 0]
click at [154, 475] on div "METH Höjdtolerans" at bounding box center [169, 459] width 210 height 35
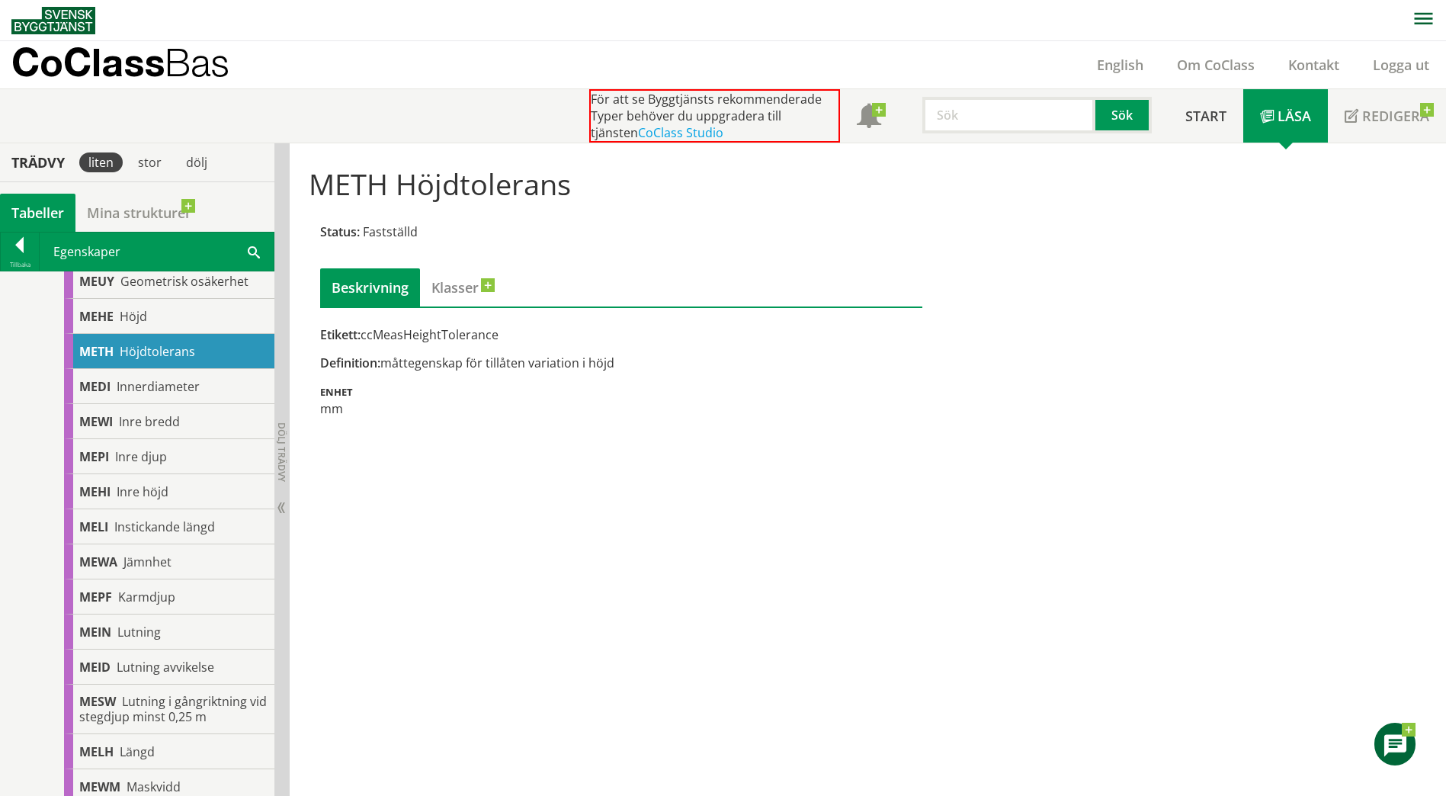
scroll to position [698, 0]
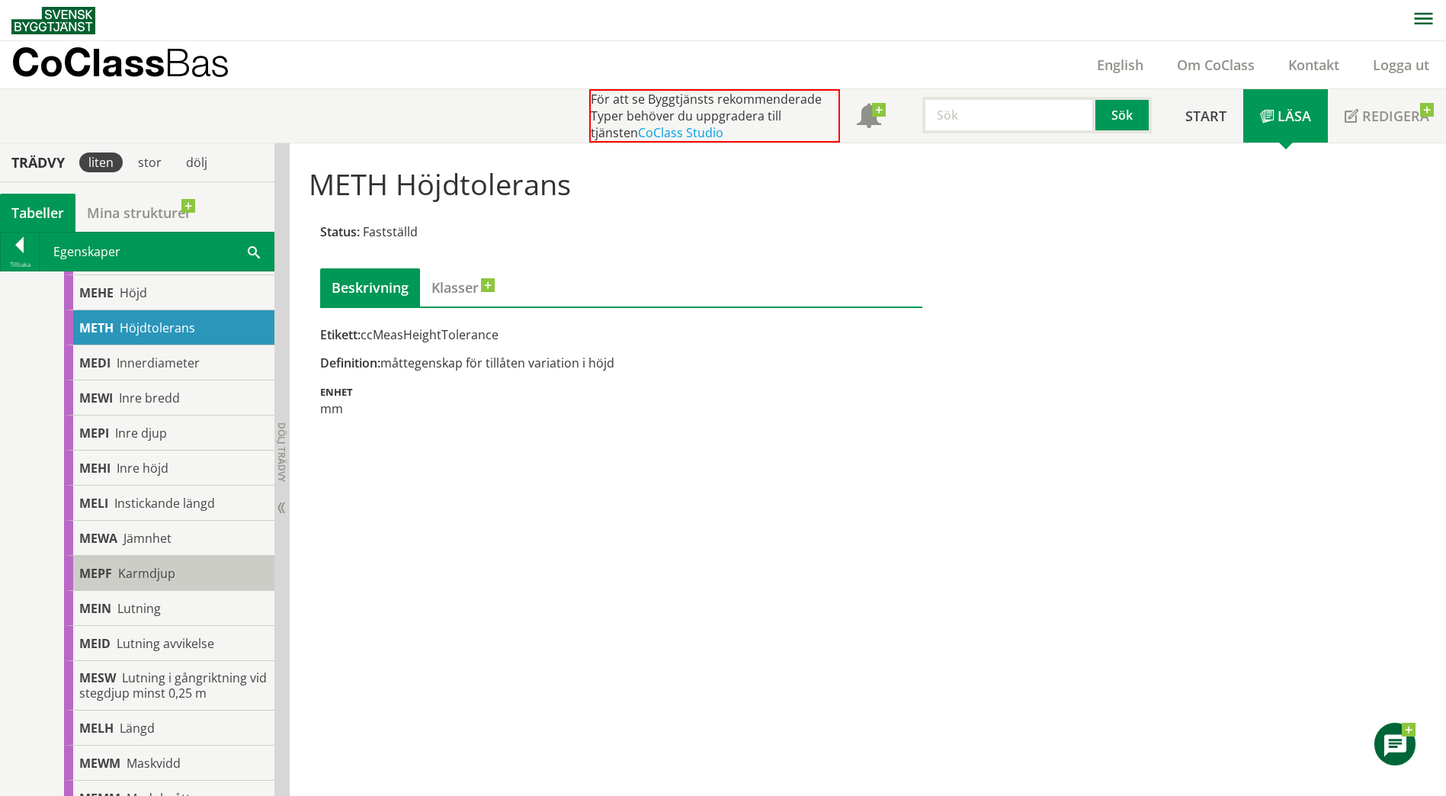
click at [127, 579] on span "Karmdjup" at bounding box center [146, 573] width 57 height 17
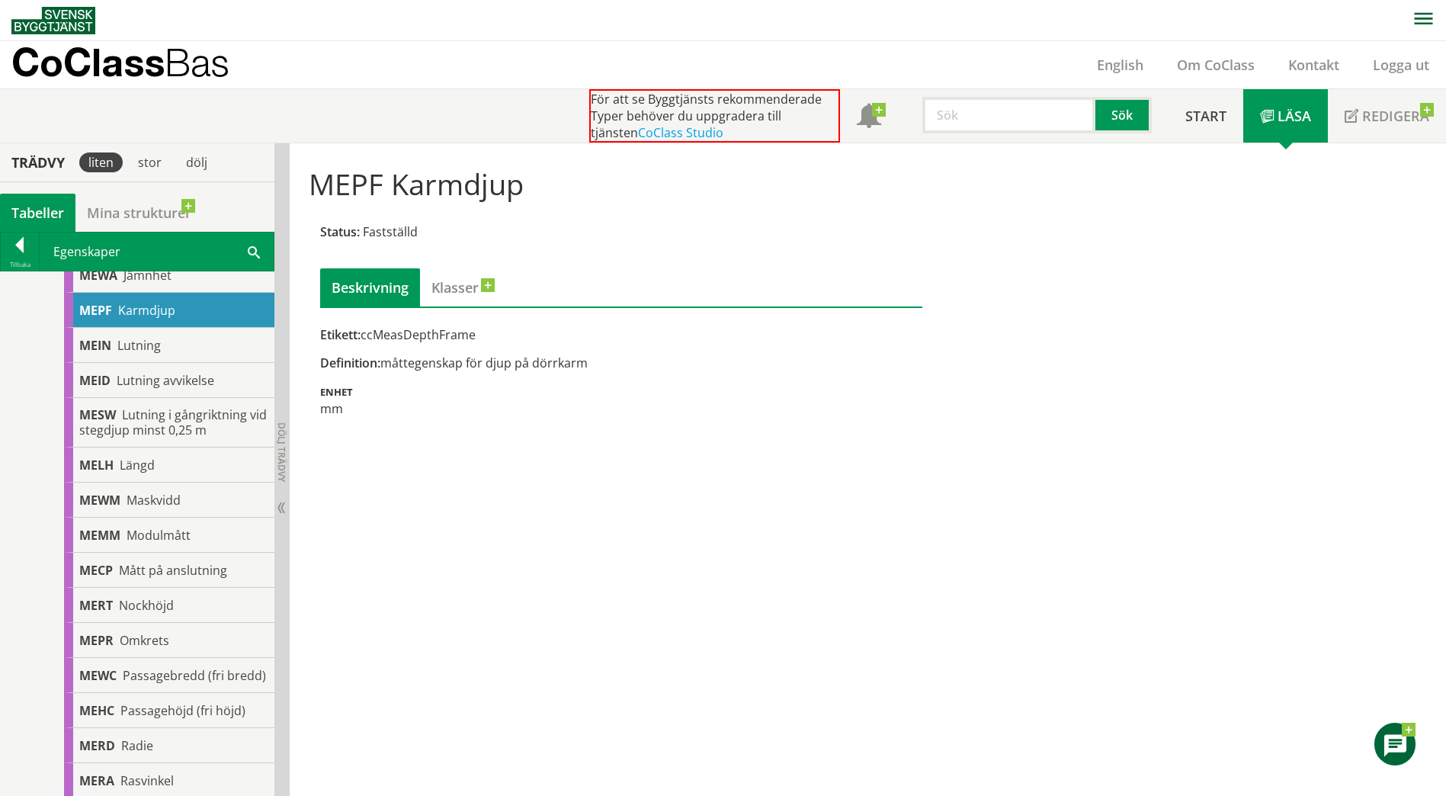
scroll to position [962, 0]
click at [117, 460] on div "MELH Längd" at bounding box center [169, 464] width 210 height 35
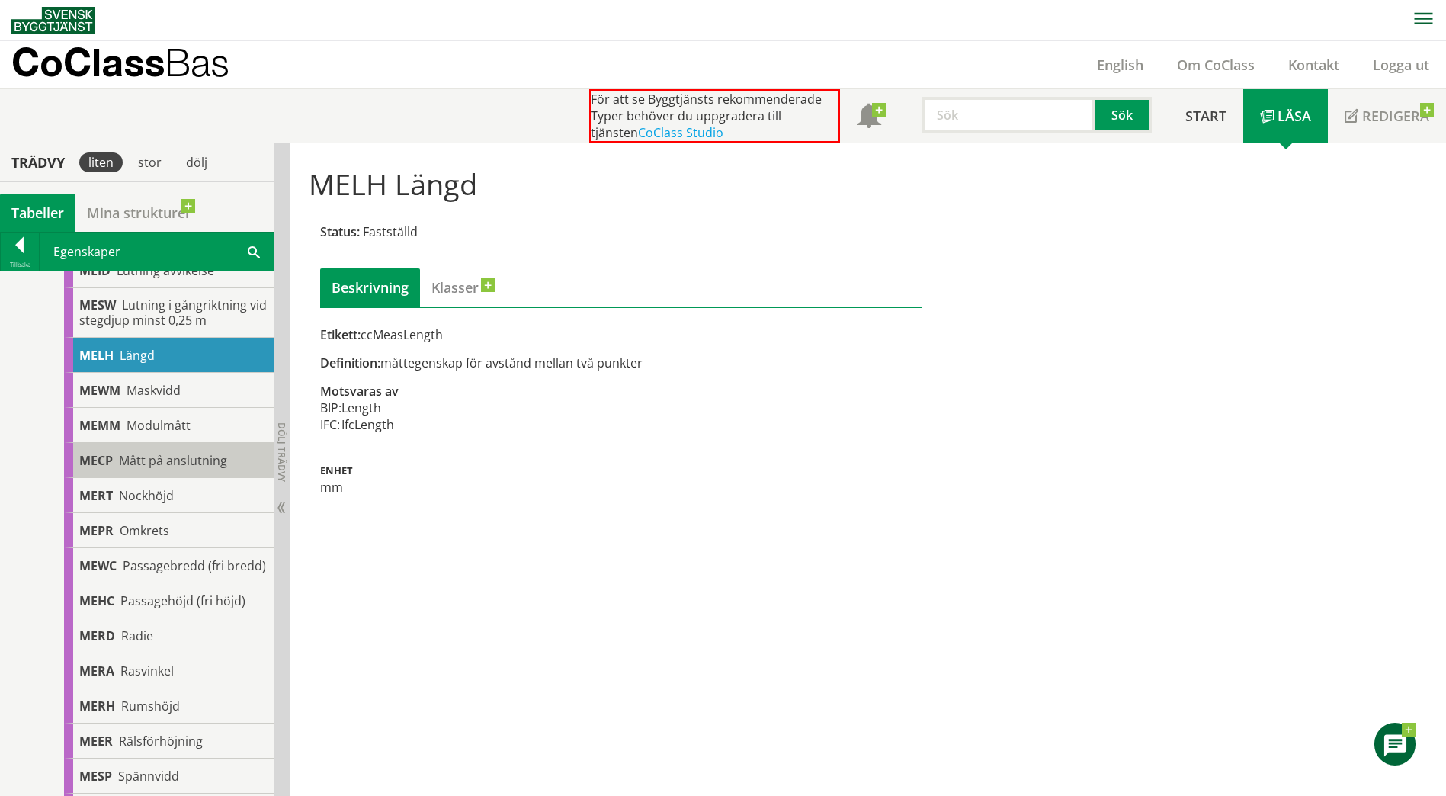
scroll to position [1071, 0]
click at [208, 418] on div "MEMM Modulmått" at bounding box center [169, 424] width 210 height 35
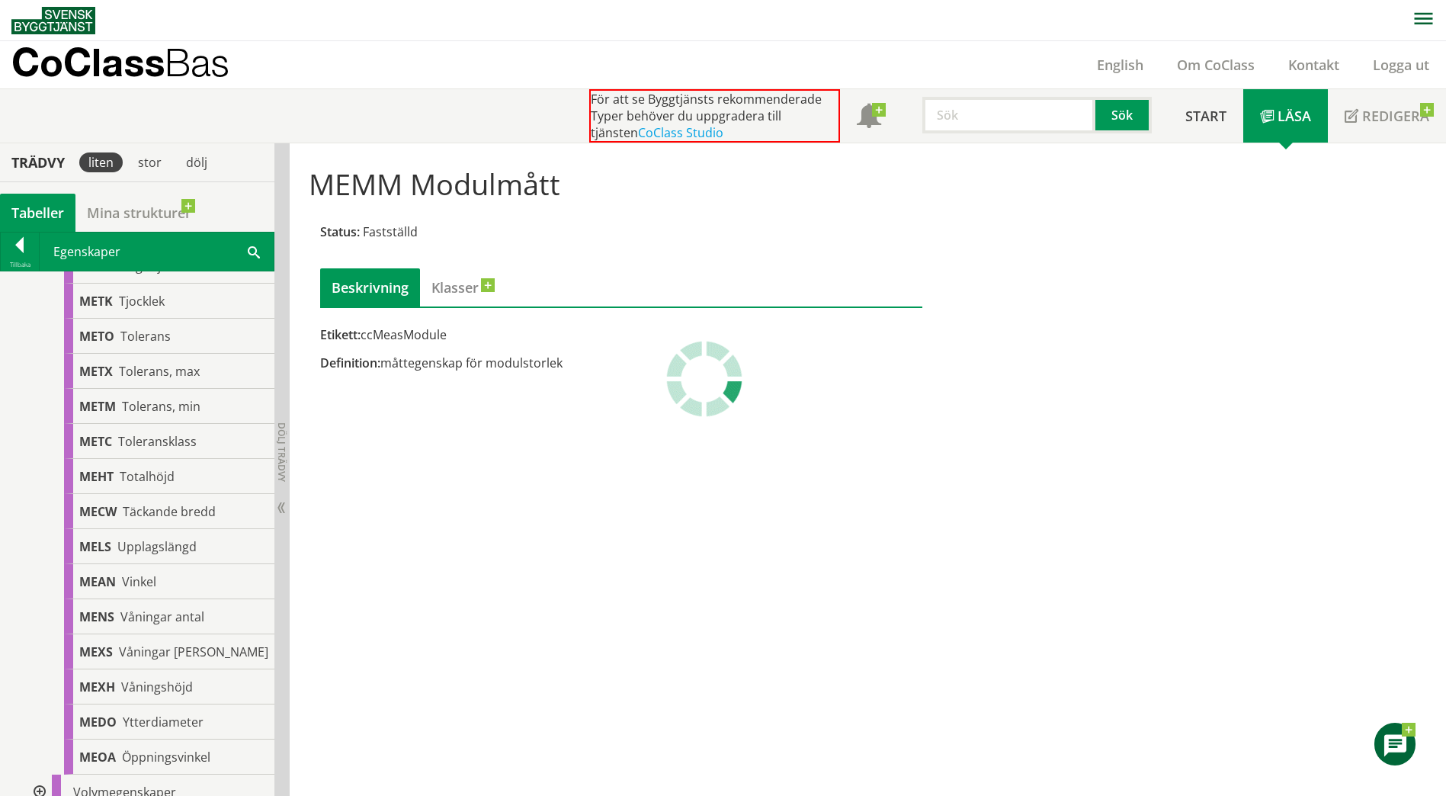
scroll to position [1784, 0]
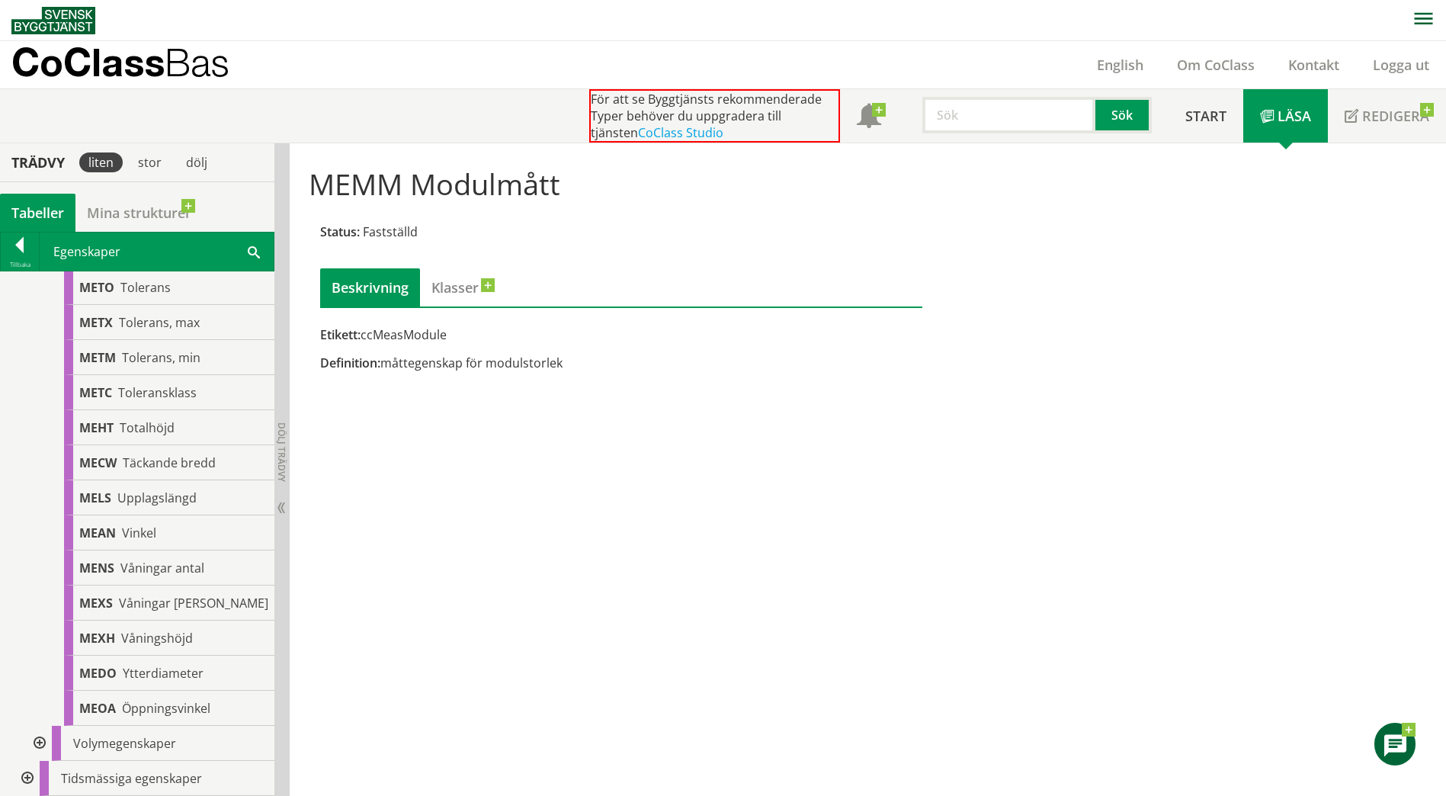
click at [661, 527] on div "MEMM Modulmått Status: Fastställd Beskrivning Klasser Etikett: ccMeasModule Def…" at bounding box center [868, 469] width 1156 height 653
